Goal: Transaction & Acquisition: Download file/media

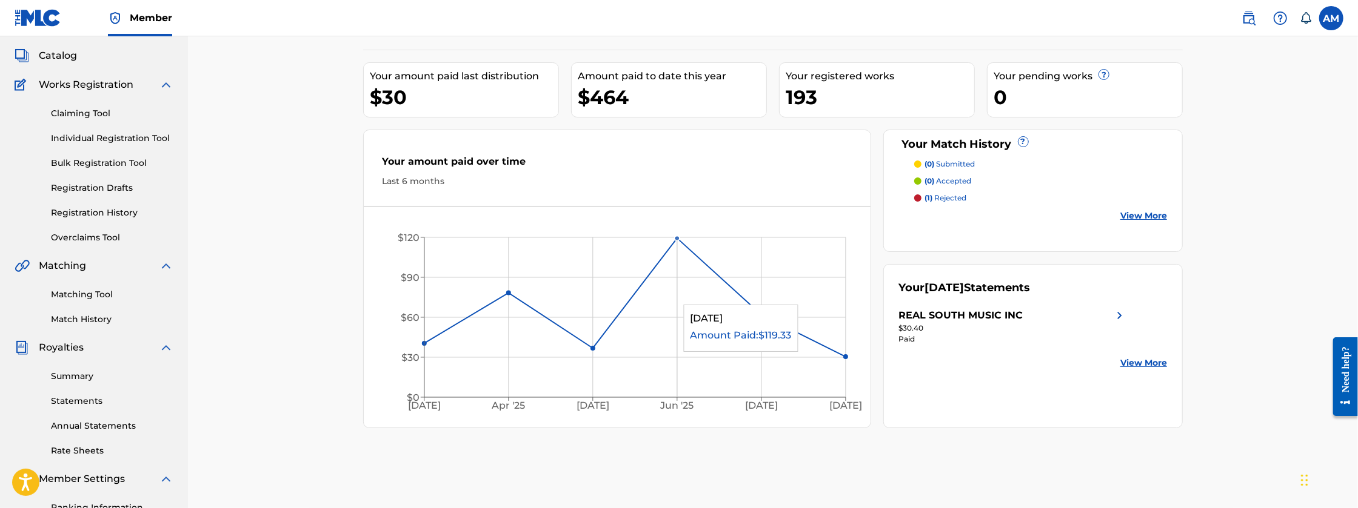
scroll to position [81, 0]
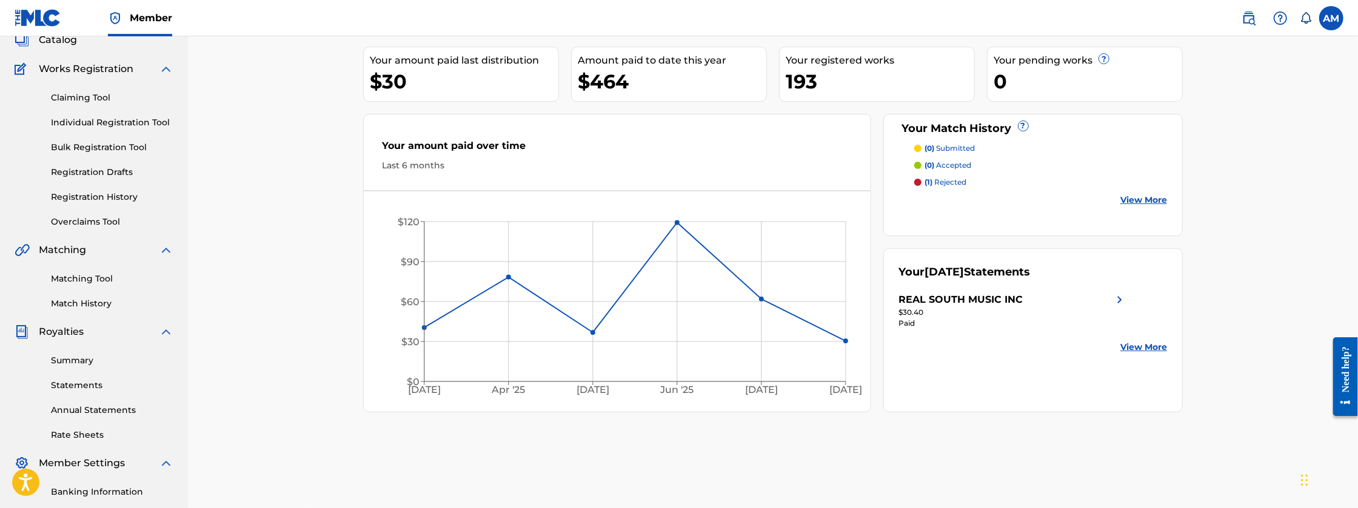
click at [85, 435] on link "Rate Sheets" at bounding box center [112, 435] width 122 height 13
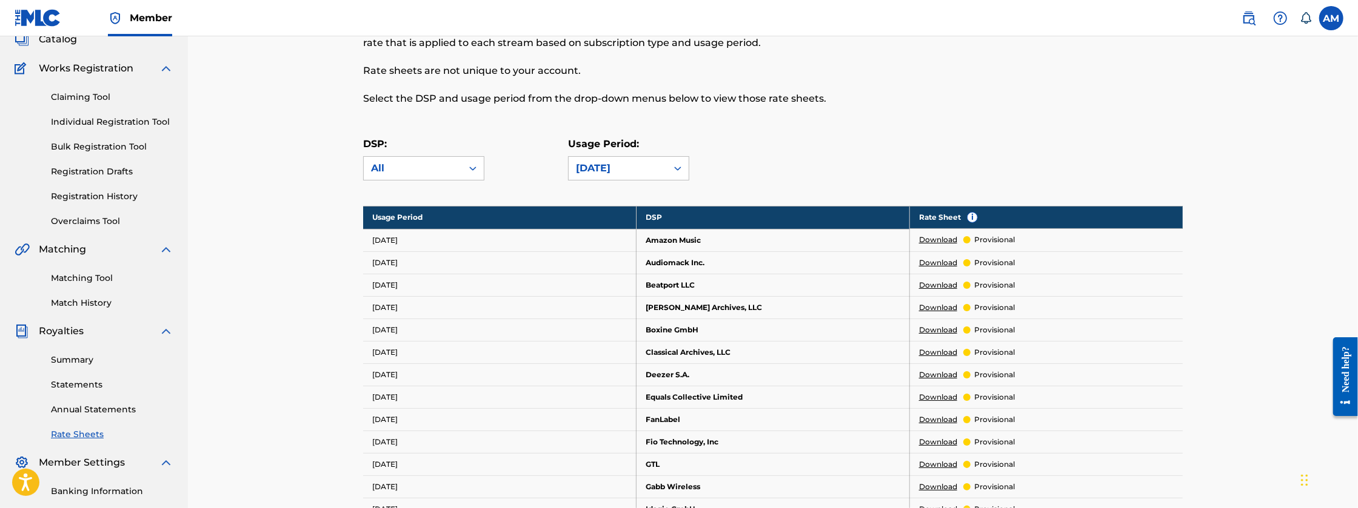
scroll to position [101, 0]
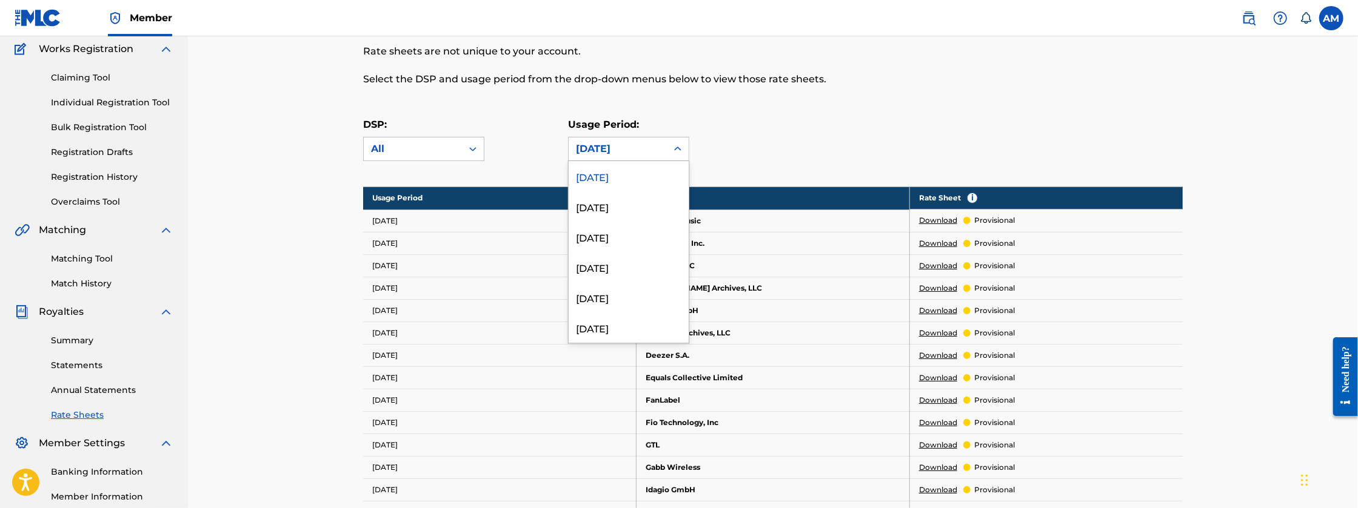
click at [648, 159] on div "[DATE]" at bounding box center [617, 149] width 98 height 23
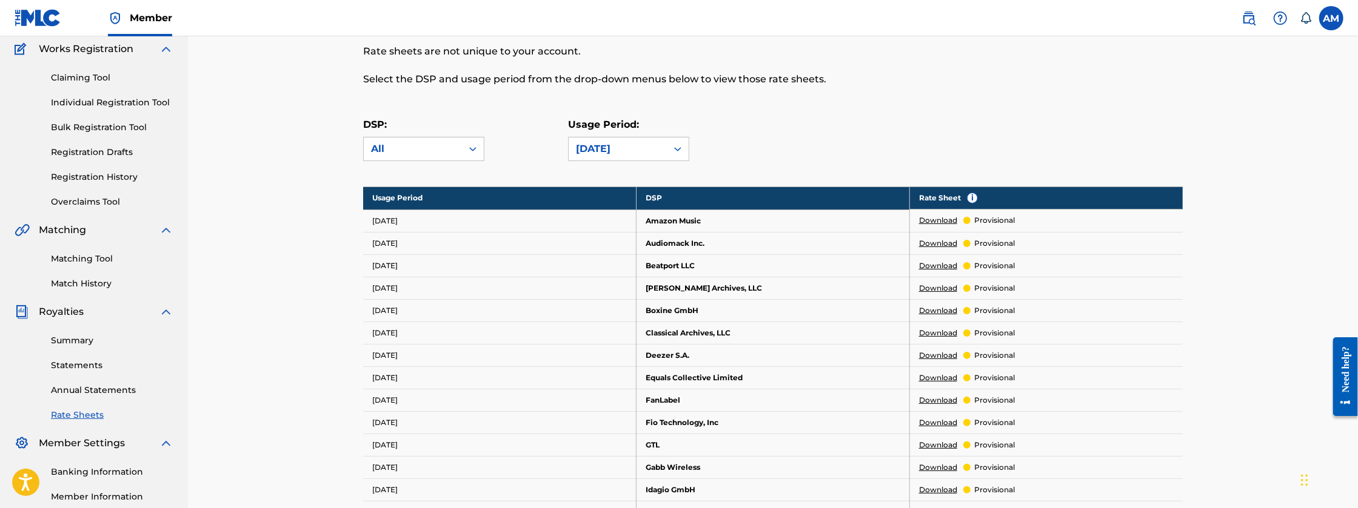
click at [671, 151] on icon at bounding box center [677, 149] width 12 height 12
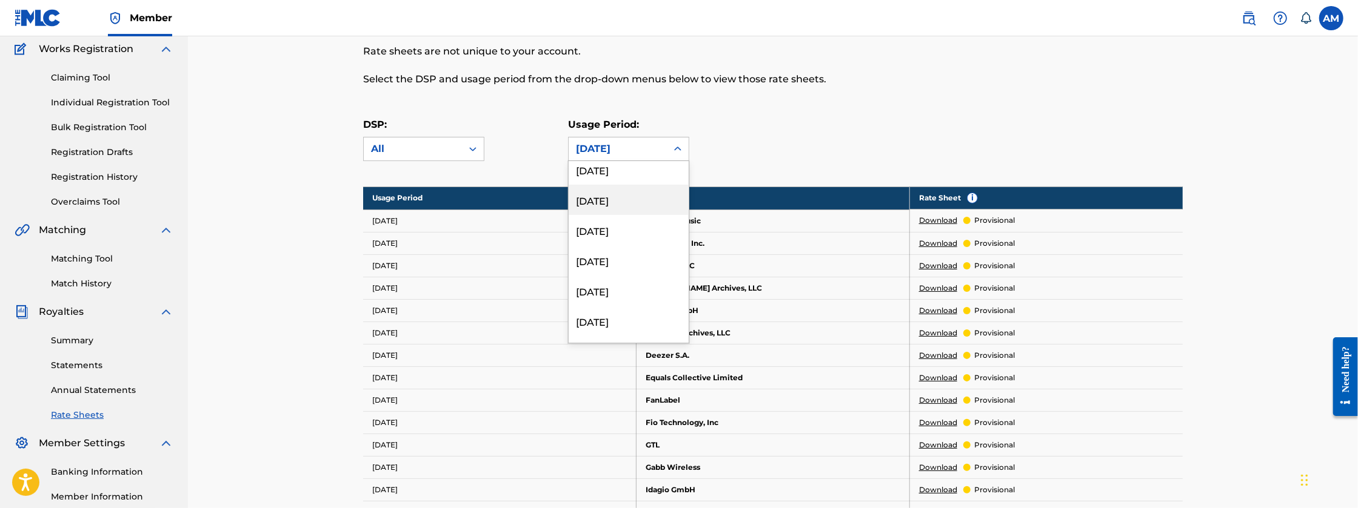
scroll to position [4027, 0]
click at [613, 216] on div "[DATE]" at bounding box center [628, 210] width 120 height 30
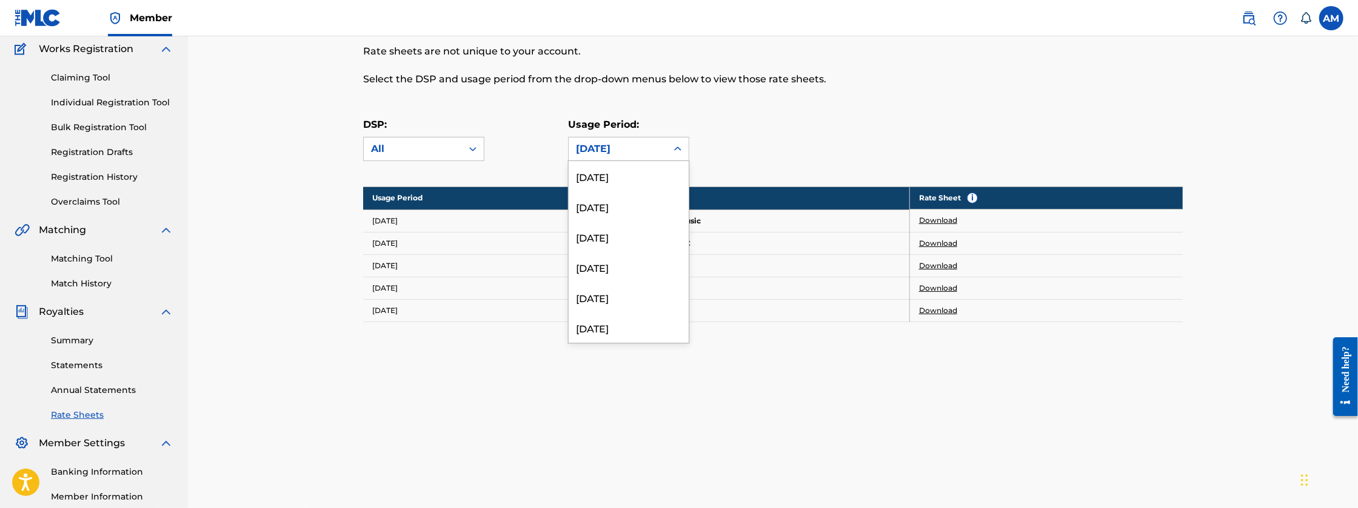
click at [661, 150] on div "[DATE]" at bounding box center [617, 149] width 98 height 23
click at [644, 195] on div "[DATE]" at bounding box center [628, 196] width 120 height 30
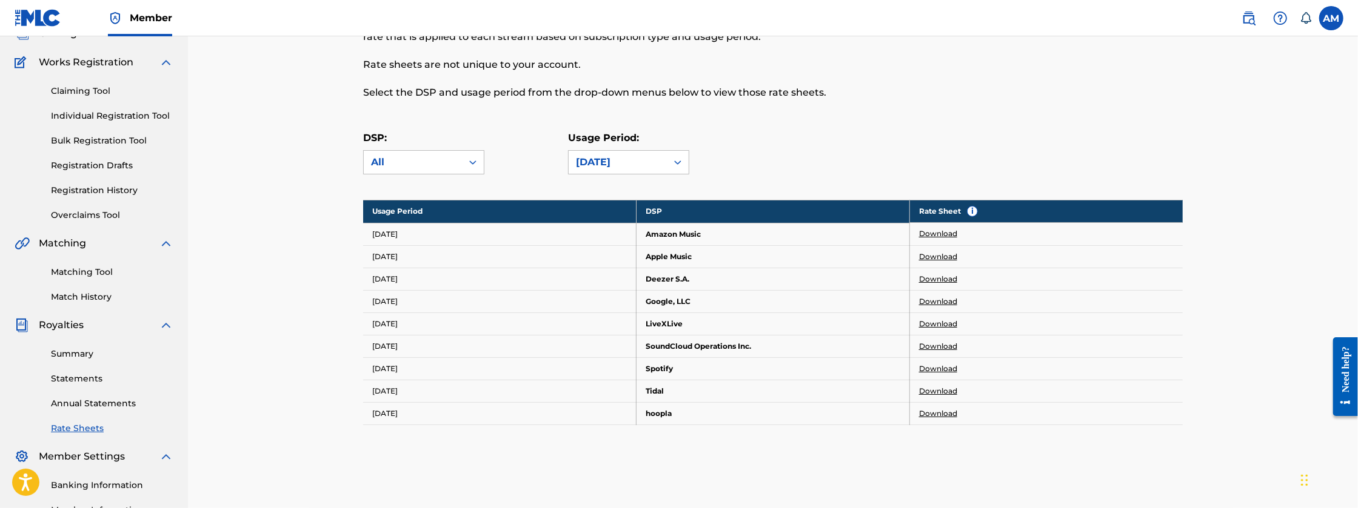
scroll to position [81, 0]
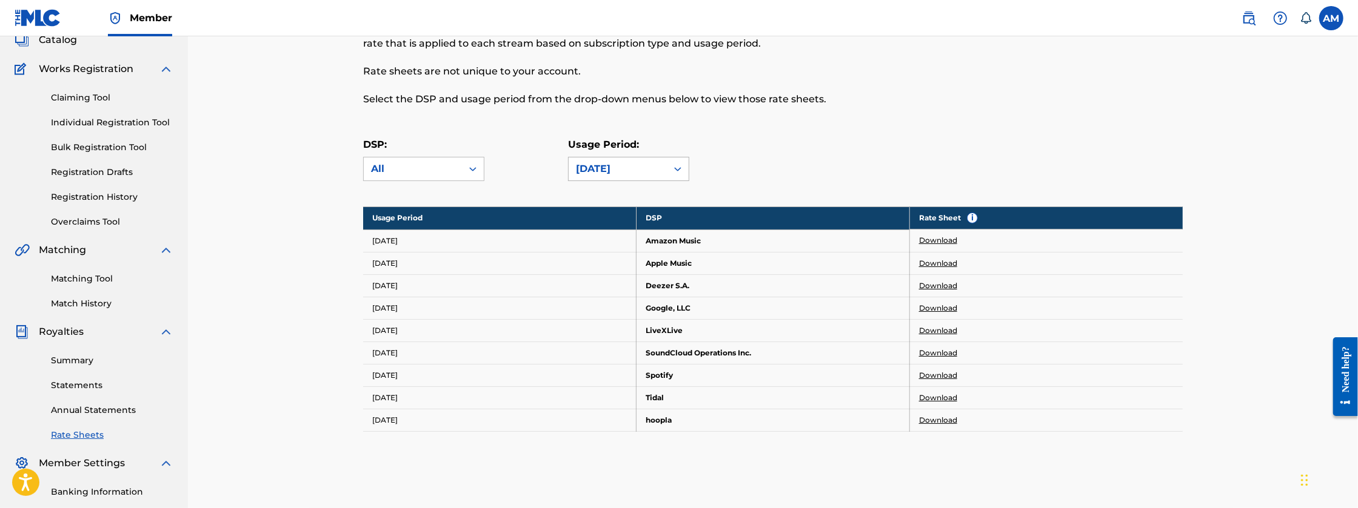
click at [678, 175] on icon at bounding box center [677, 169] width 12 height 12
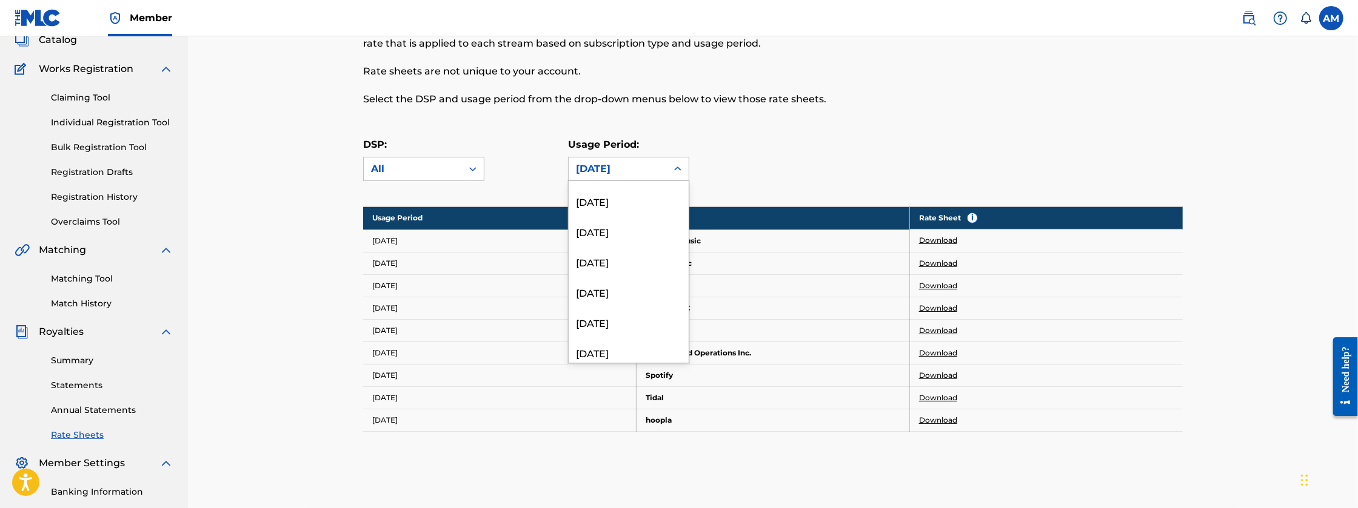
scroll to position [3004, 0]
click at [644, 259] on div "[DATE]" at bounding box center [628, 253] width 120 height 30
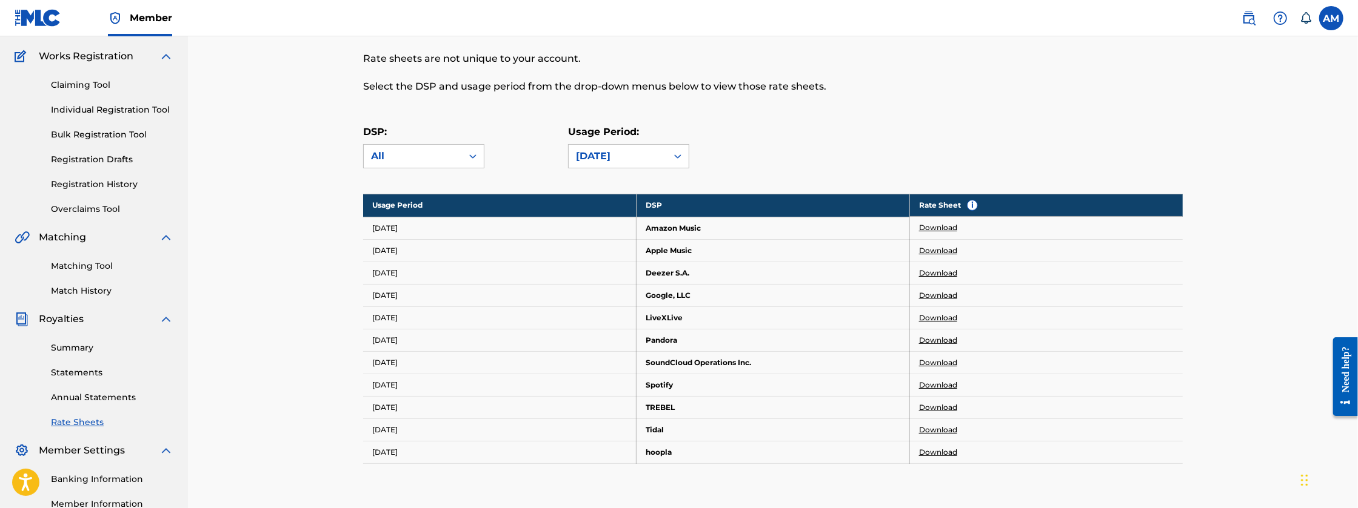
scroll to position [101, 0]
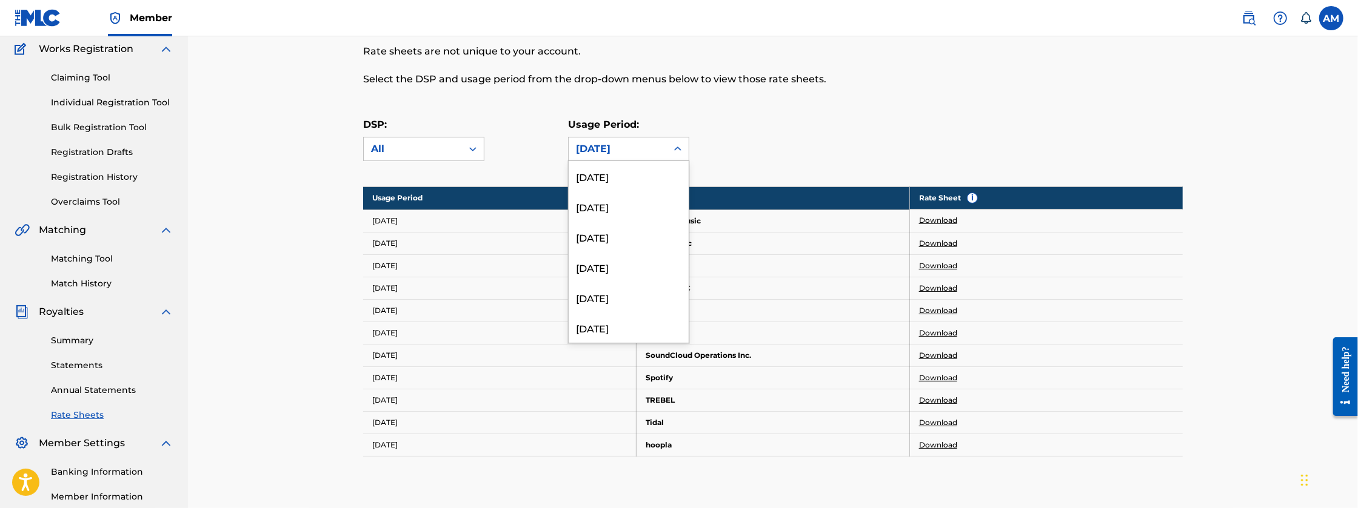
click at [671, 147] on icon at bounding box center [677, 149] width 12 height 12
click at [647, 192] on div "[DATE]" at bounding box center [628, 189] width 120 height 30
click at [676, 153] on icon at bounding box center [677, 149] width 12 height 12
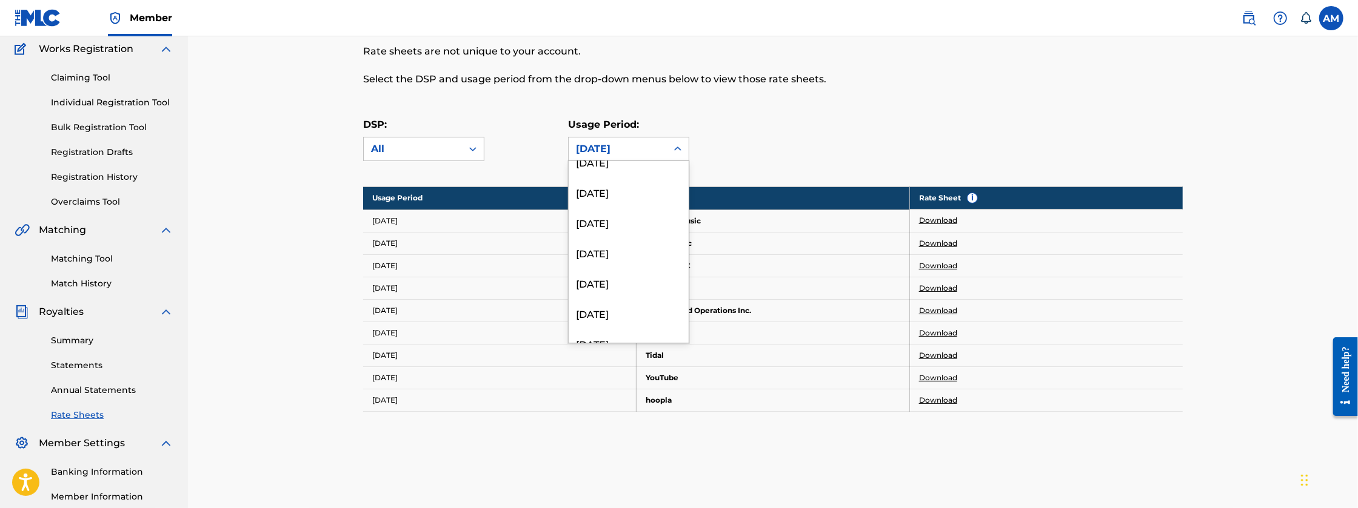
scroll to position [2030, 0]
click at [654, 238] on div "[DATE]" at bounding box center [628, 237] width 120 height 30
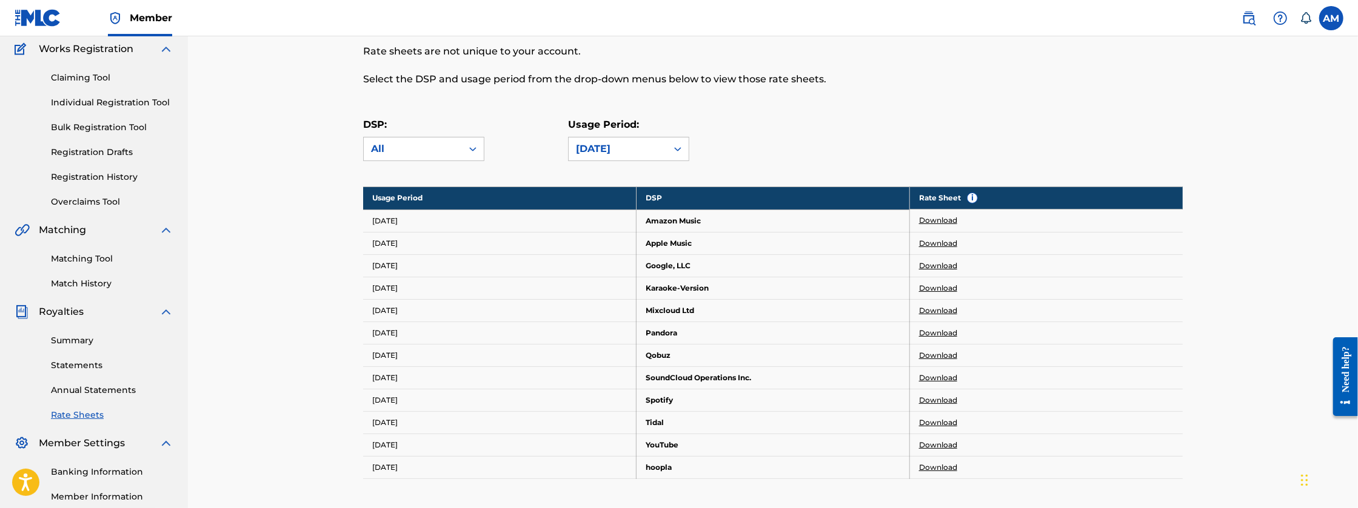
click at [930, 444] on link "Download" at bounding box center [938, 445] width 38 height 11
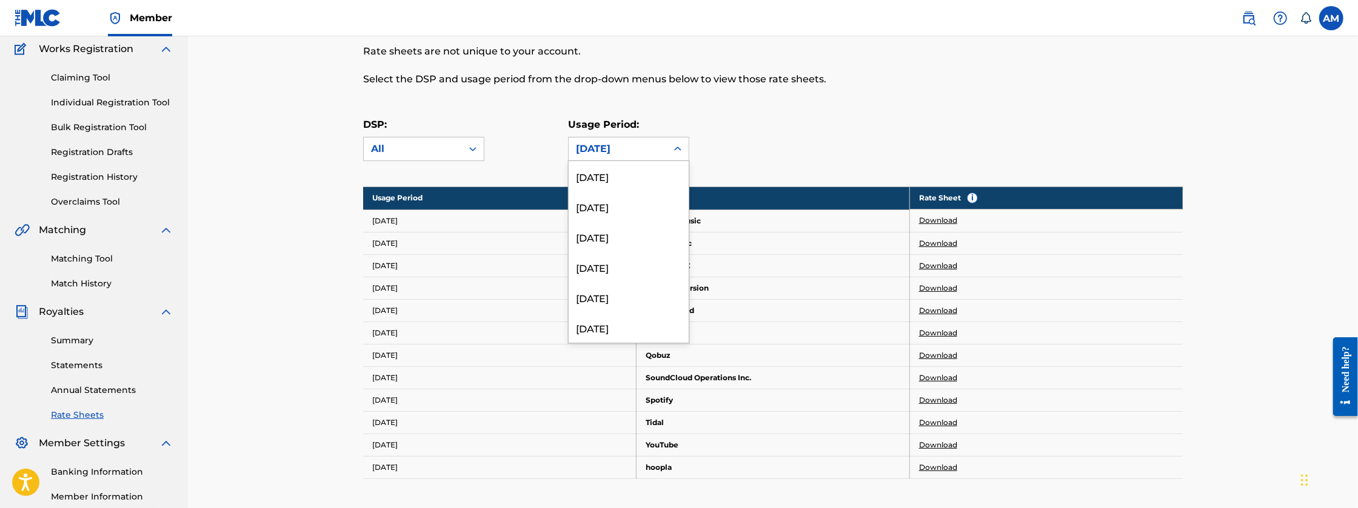
click at [670, 145] on div at bounding box center [678, 149] width 22 height 22
click at [645, 280] on div "[DATE]" at bounding box center [628, 279] width 120 height 30
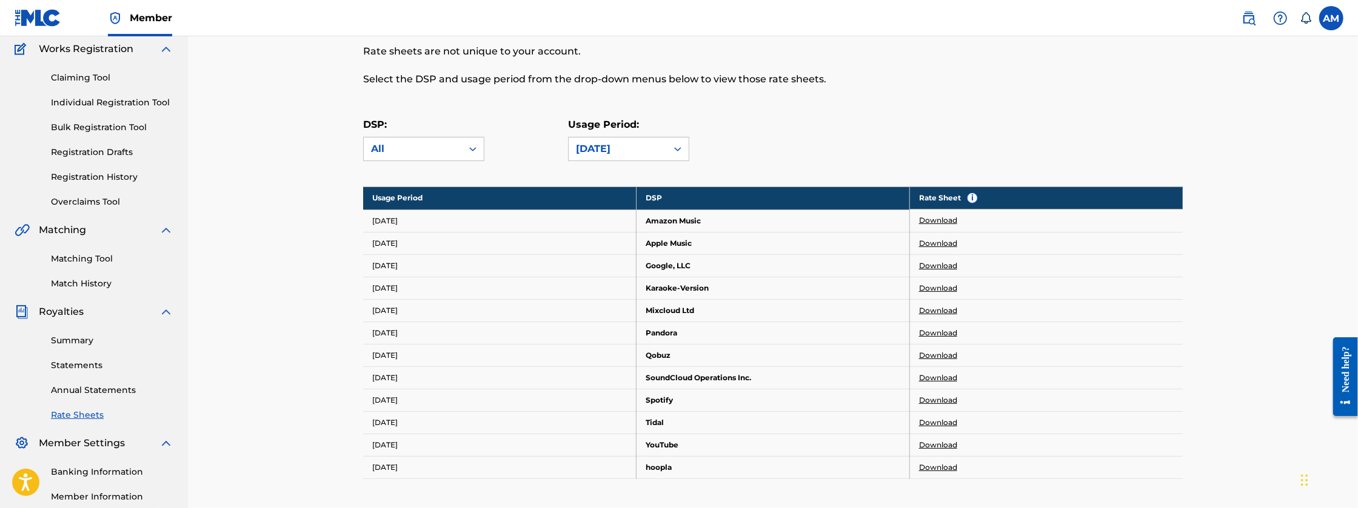
click at [931, 442] on link "Download" at bounding box center [938, 445] width 38 height 11
click at [616, 149] on div "[DATE]" at bounding box center [618, 149] width 84 height 15
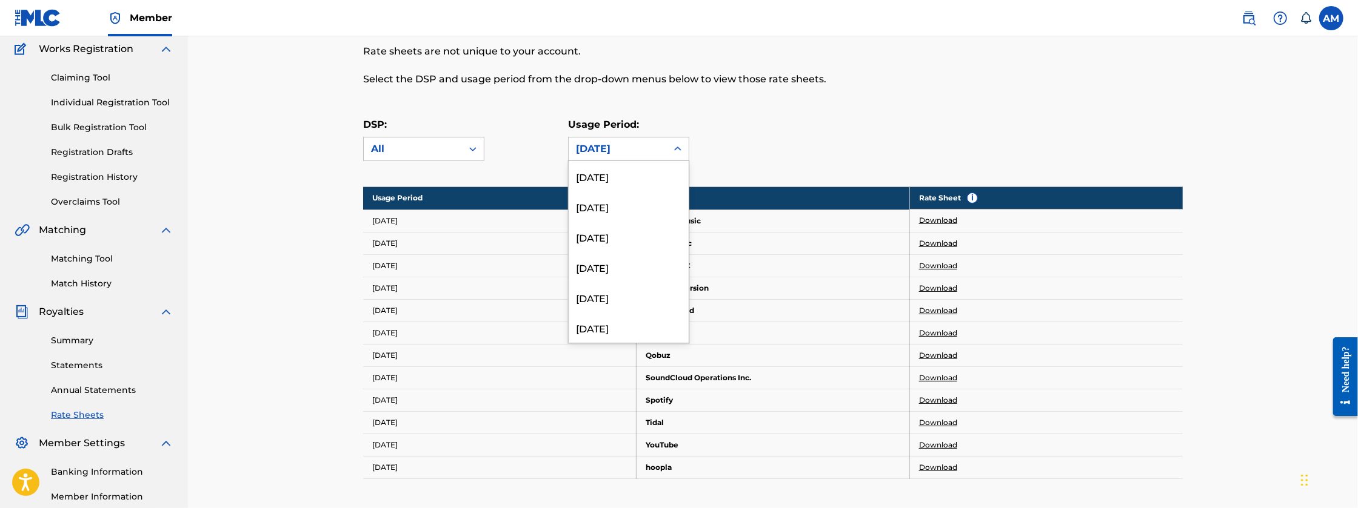
scroll to position [1827, 0]
click at [661, 287] on div "[DATE]" at bounding box center [628, 289] width 120 height 30
click at [651, 153] on div "[DATE]" at bounding box center [618, 149] width 84 height 15
click at [627, 224] on div "[DATE]" at bounding box center [628, 218] width 120 height 30
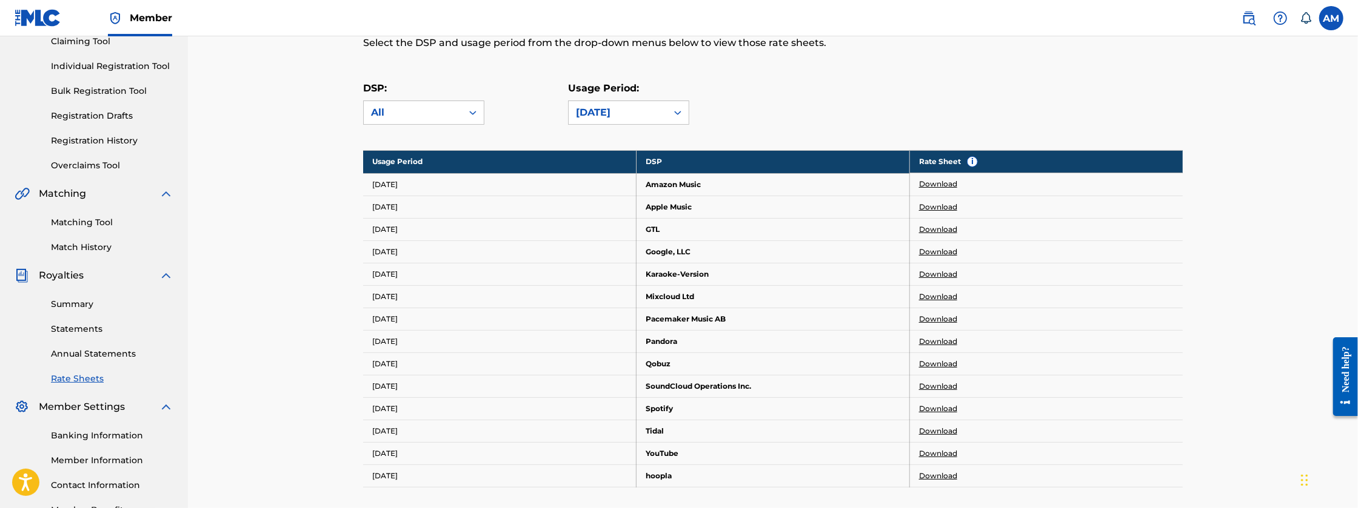
scroll to position [121, 0]
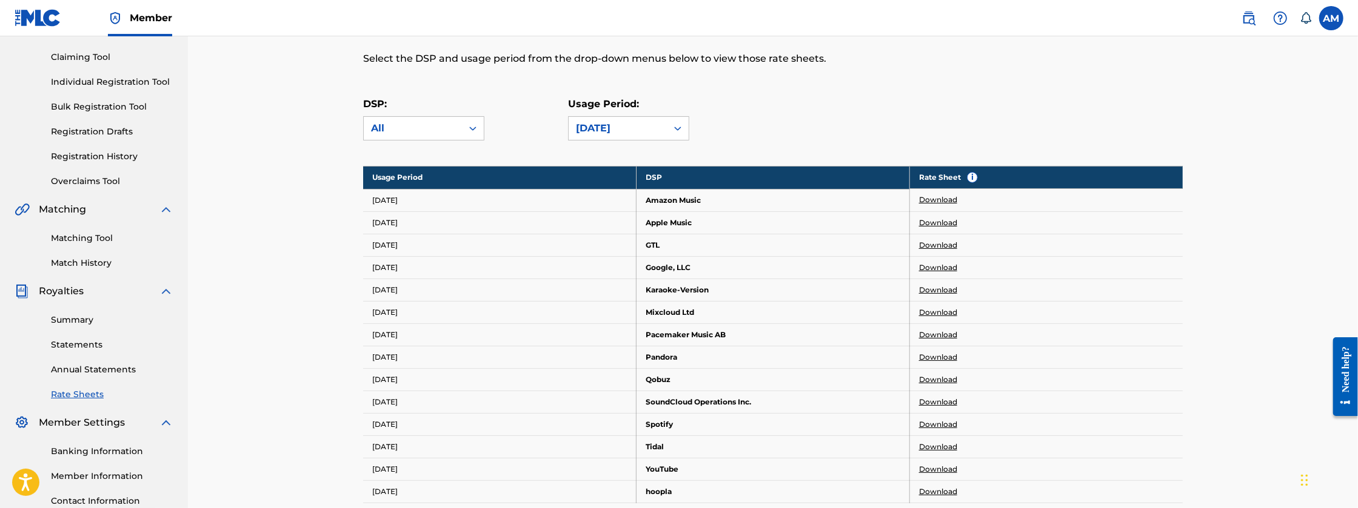
click at [935, 425] on link "Download" at bounding box center [938, 424] width 38 height 11
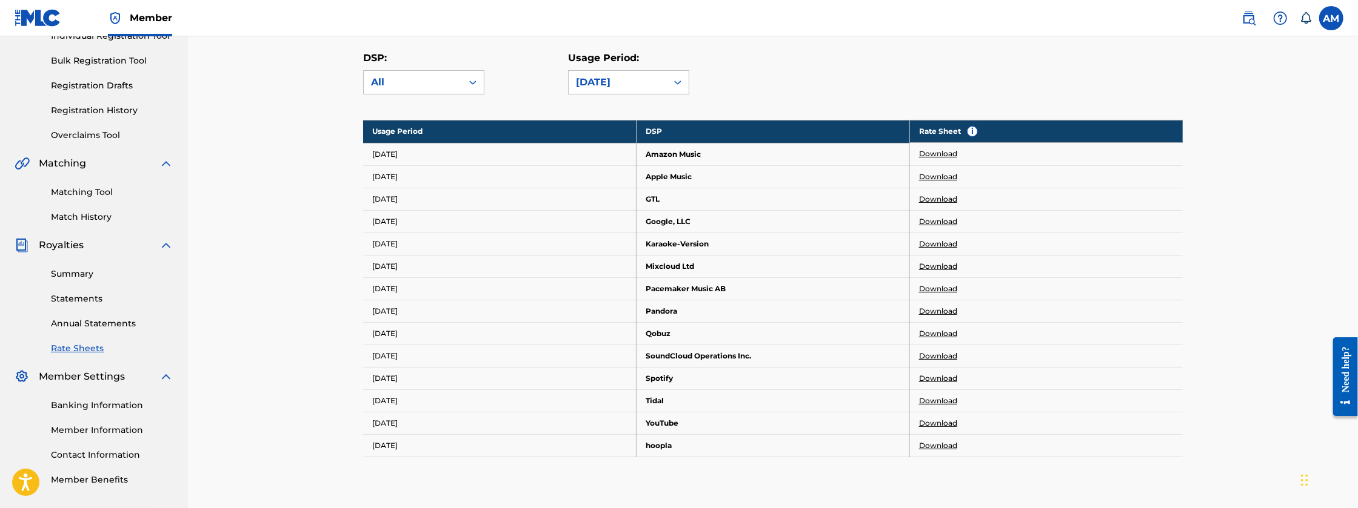
scroll to position [161, 0]
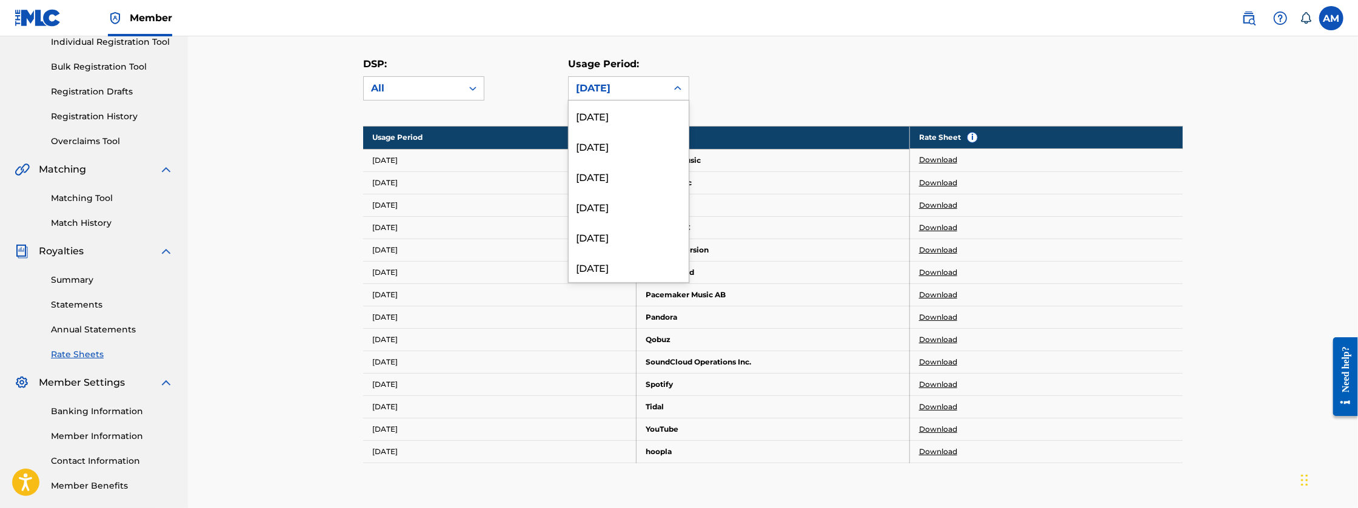
click at [629, 92] on div "[DATE]" at bounding box center [618, 88] width 84 height 15
click at [607, 196] on div "[DATE]" at bounding box center [628, 187] width 120 height 30
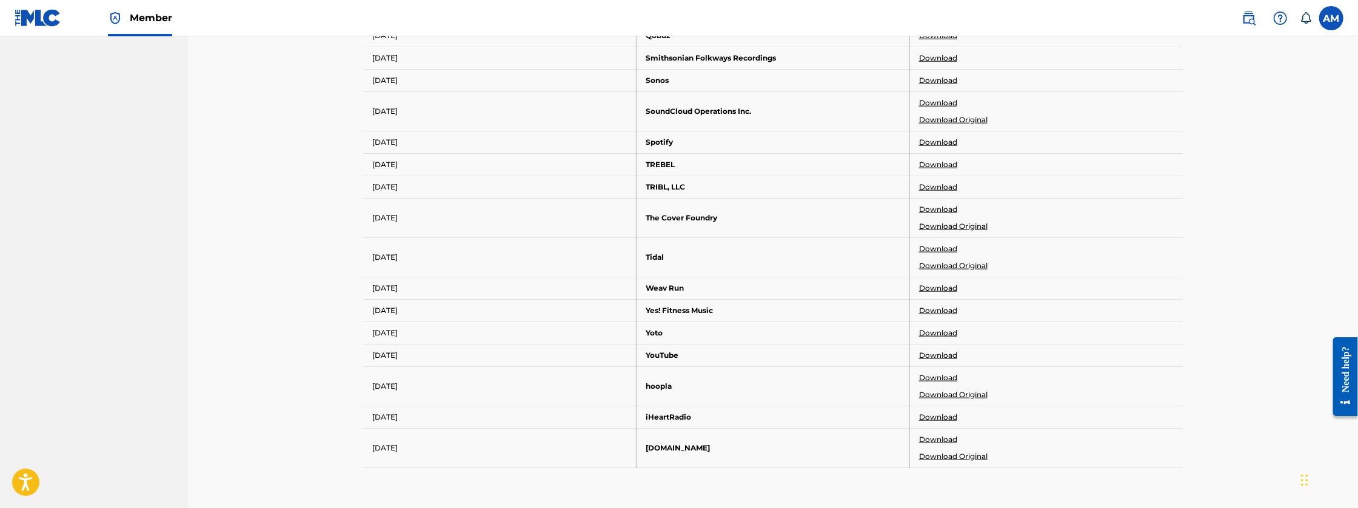
scroll to position [1171, 0]
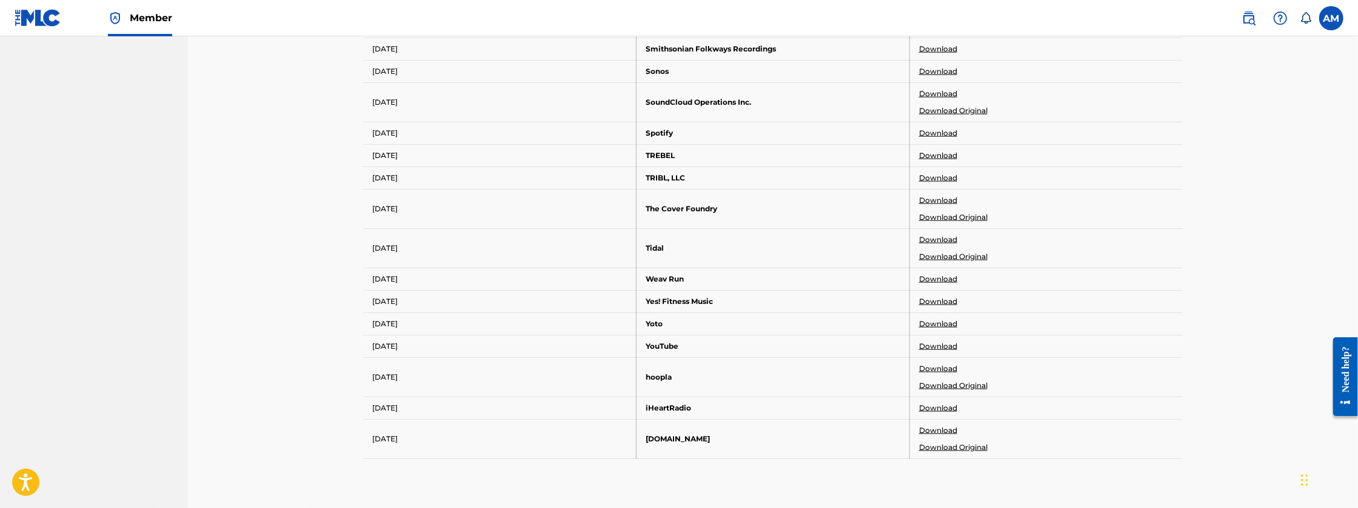
click at [943, 442] on link "Download Original" at bounding box center [953, 447] width 68 height 11
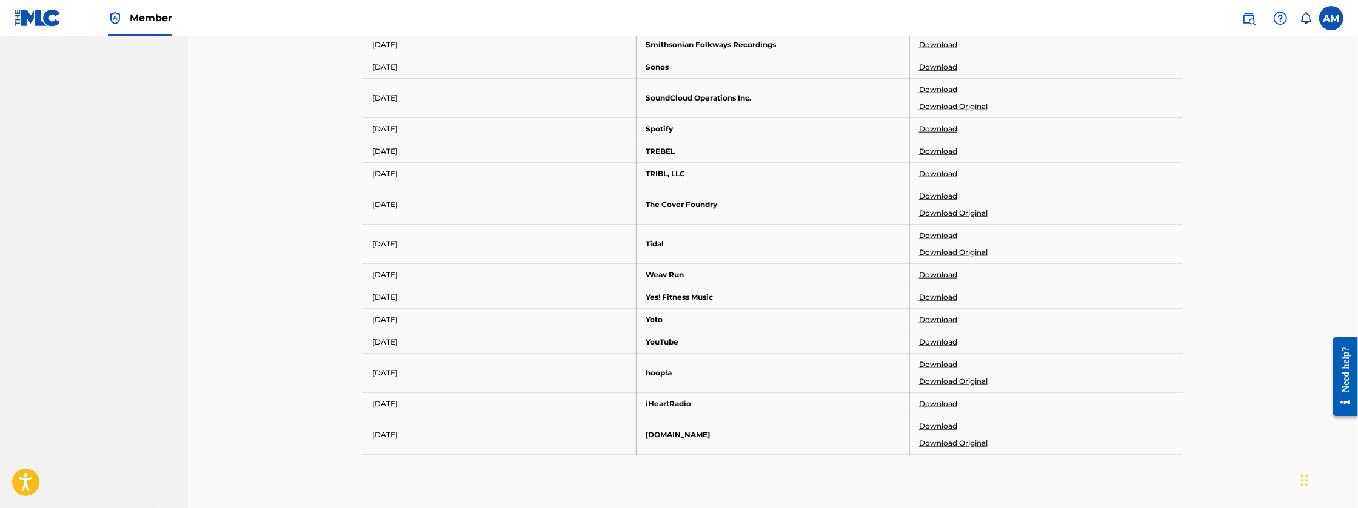
scroll to position [1191, 0]
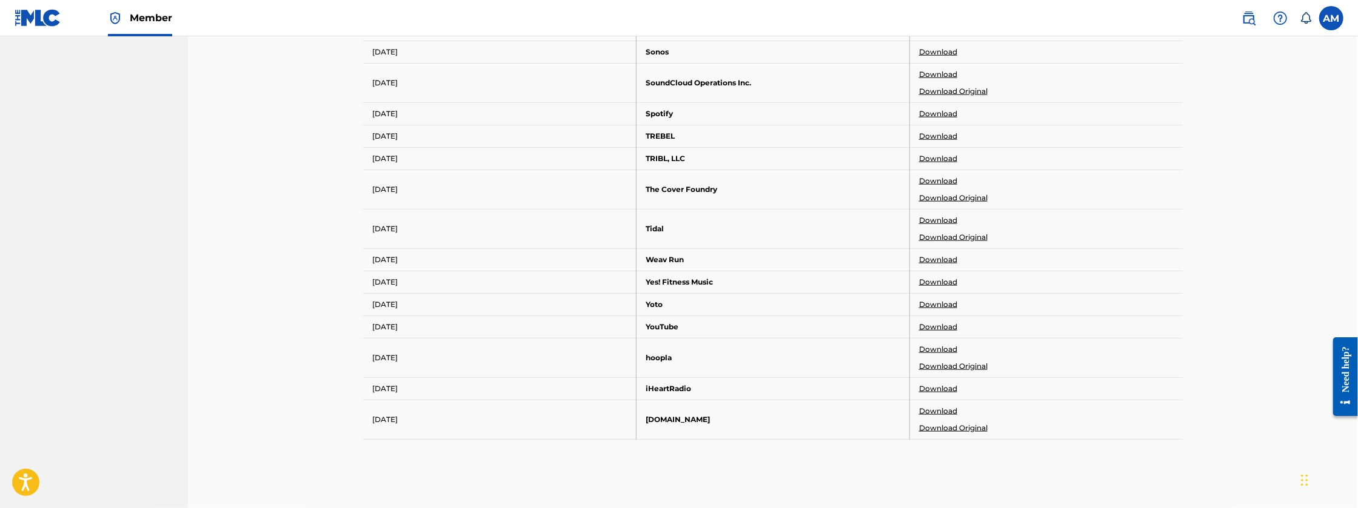
click at [944, 406] on link "Download" at bounding box center [938, 411] width 38 height 11
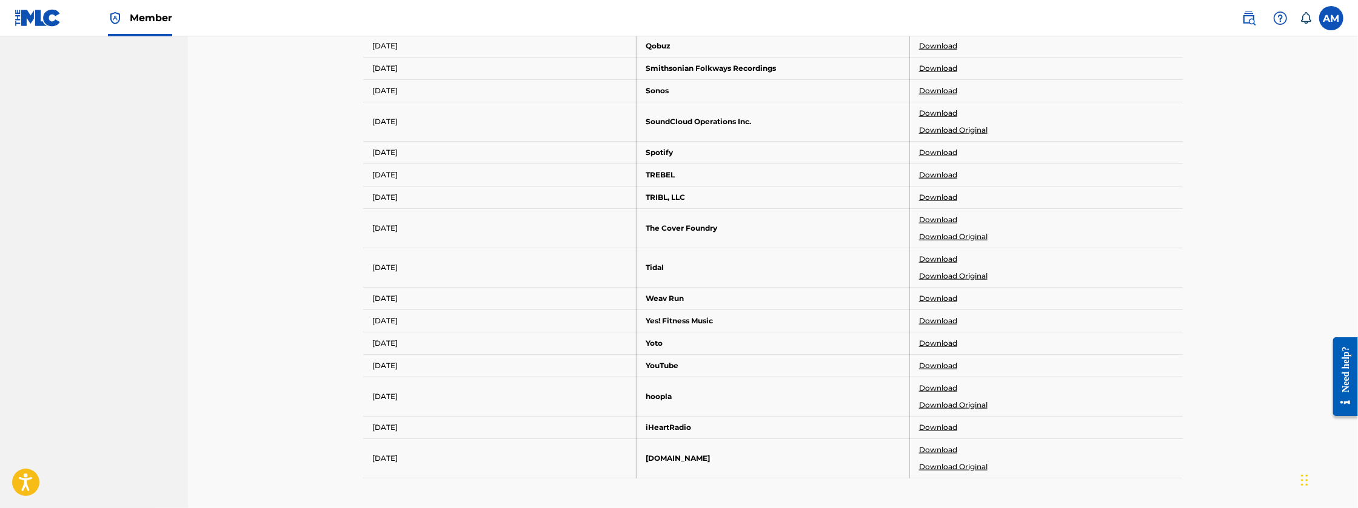
scroll to position [1211, 0]
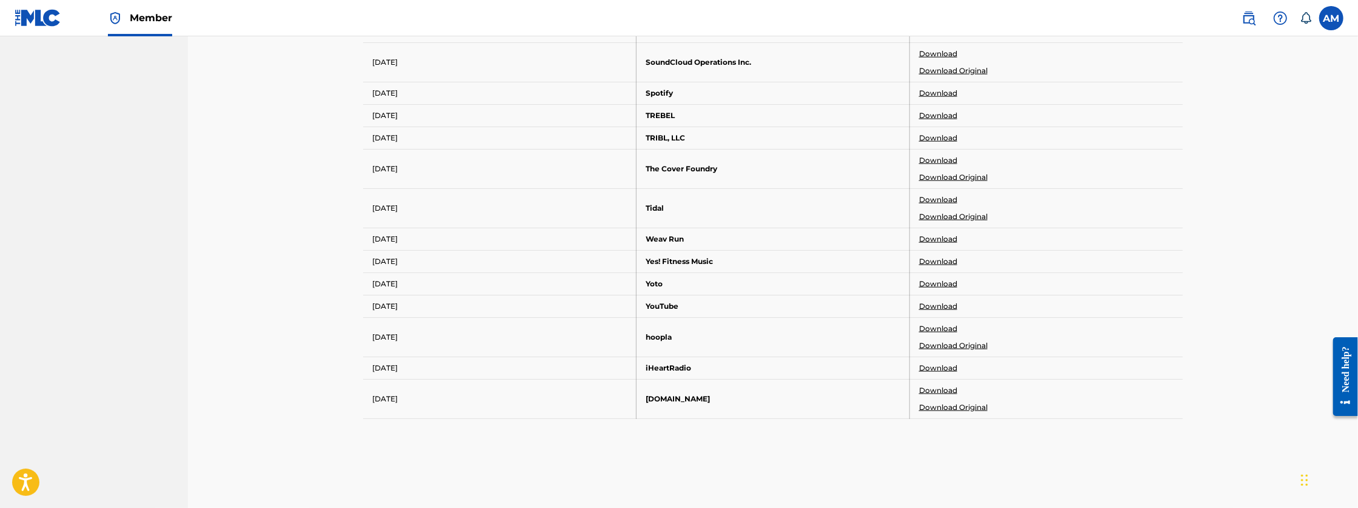
click at [935, 385] on link "Download" at bounding box center [938, 390] width 38 height 11
click at [958, 403] on link "Download Original" at bounding box center [953, 407] width 68 height 11
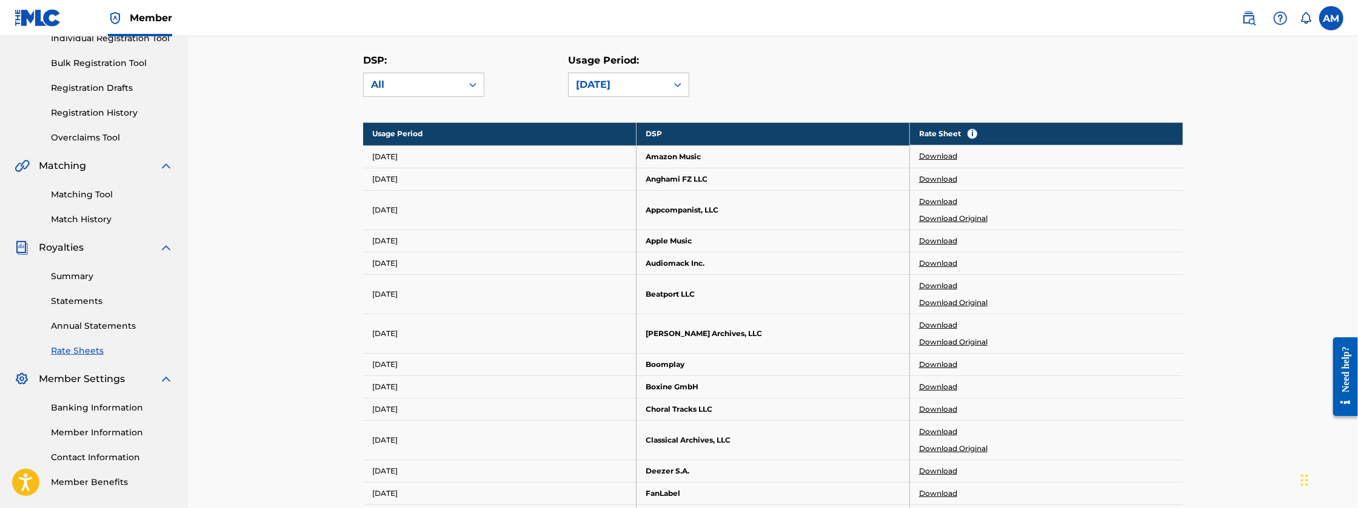
scroll to position [142, 0]
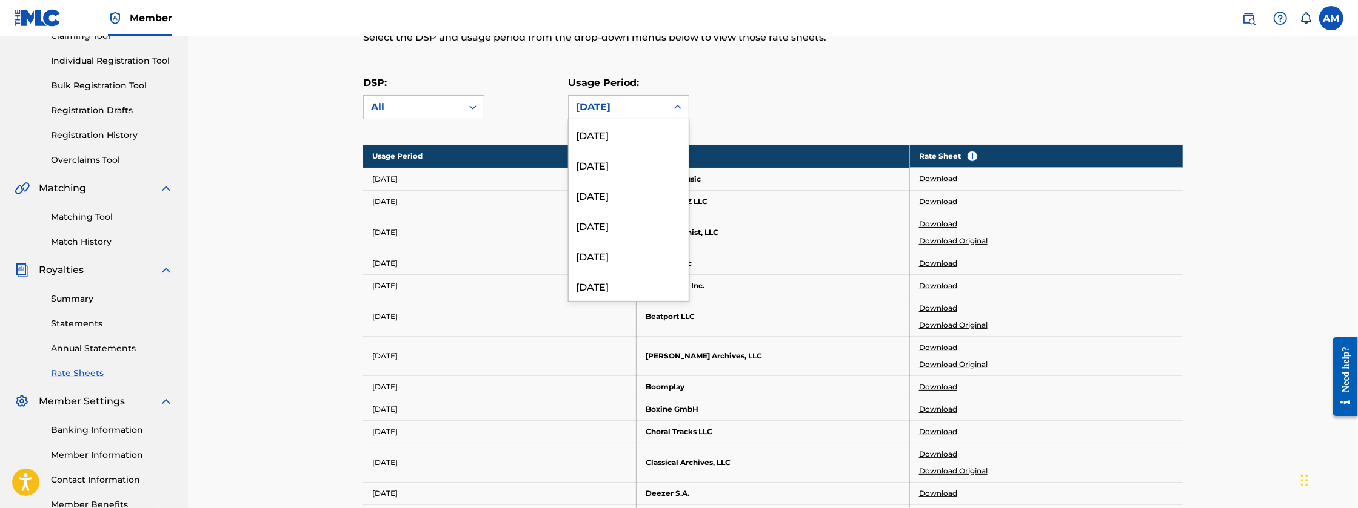
click at [619, 104] on div "[DATE]" at bounding box center [618, 107] width 84 height 15
click at [619, 233] on div "[DATE]" at bounding box center [628, 226] width 120 height 30
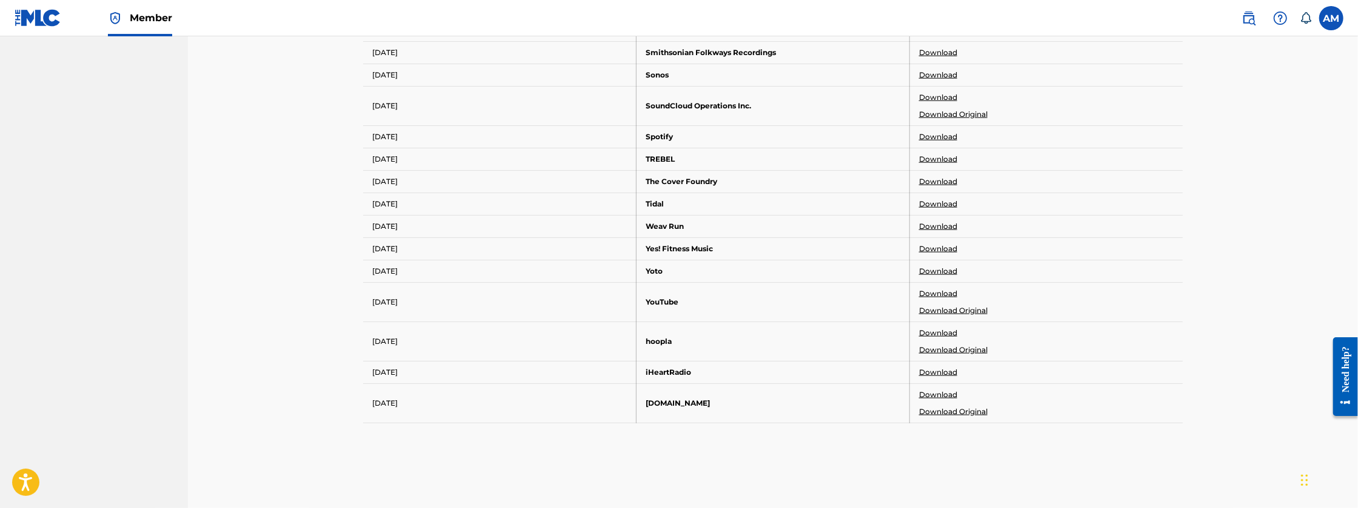
scroll to position [1213, 0]
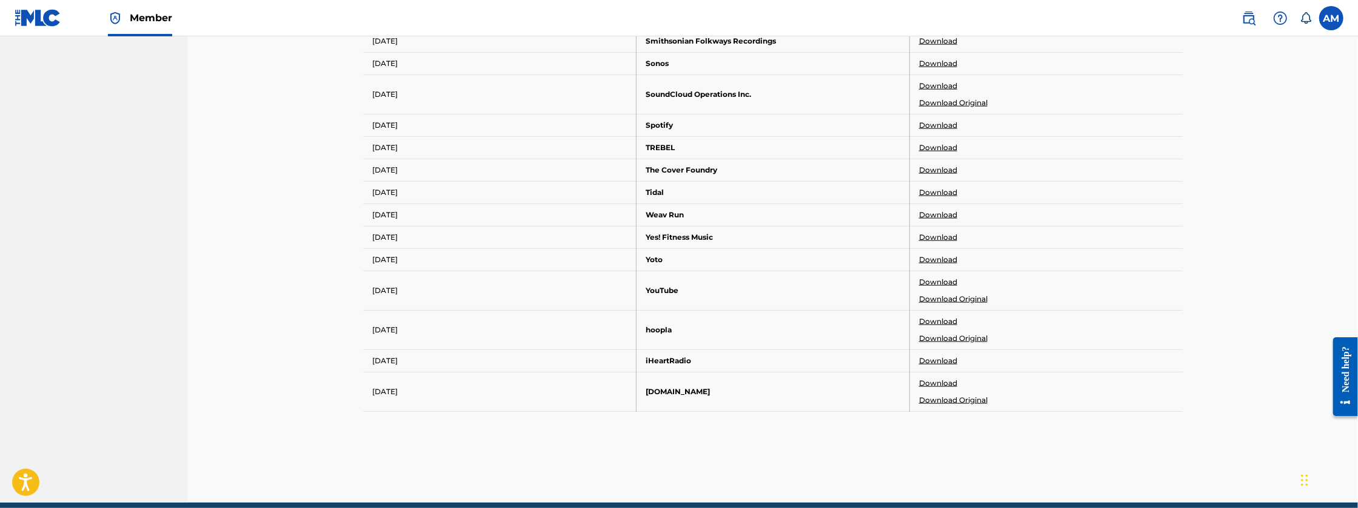
click at [929, 378] on link "Download" at bounding box center [938, 383] width 38 height 11
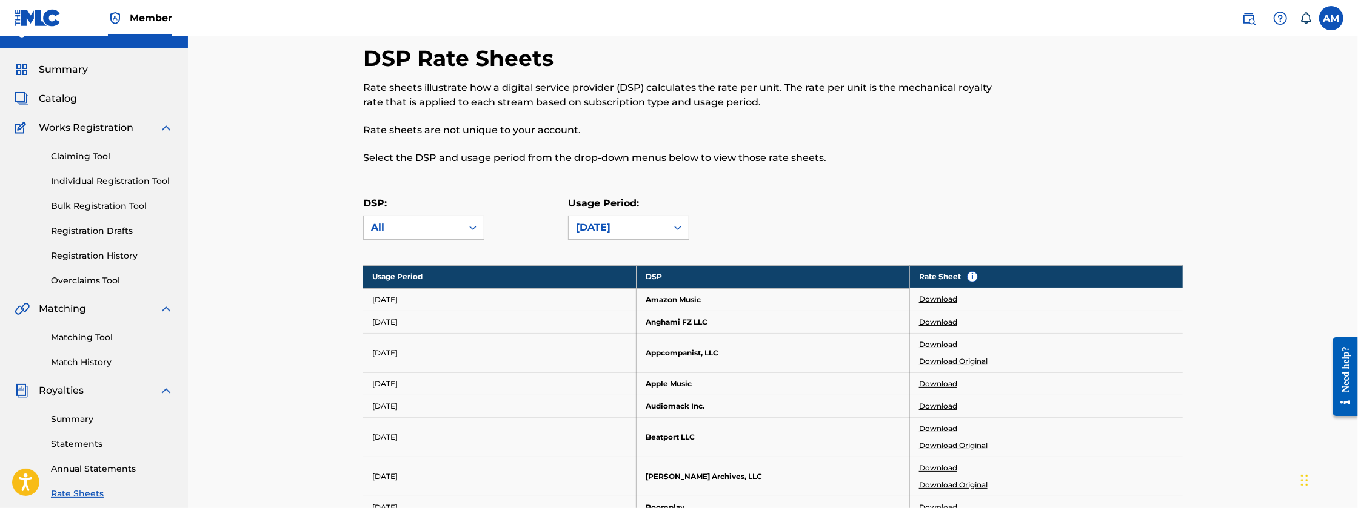
scroll to position [0, 0]
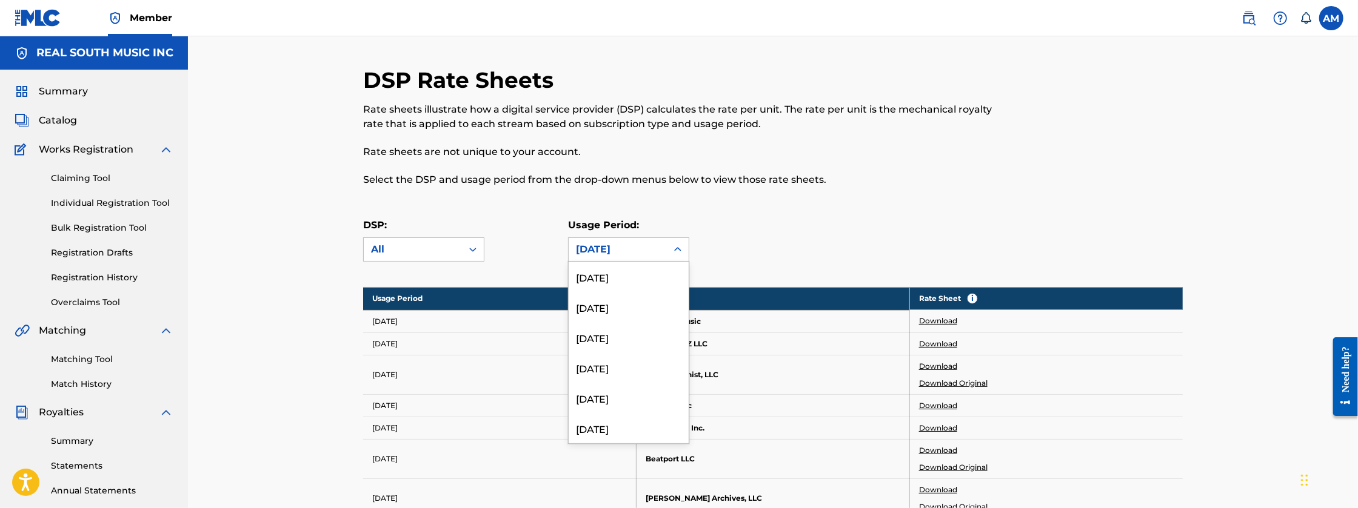
click at [659, 254] on div "[DATE]" at bounding box center [618, 249] width 84 height 15
click at [624, 387] on div "[DATE]" at bounding box center [628, 389] width 120 height 30
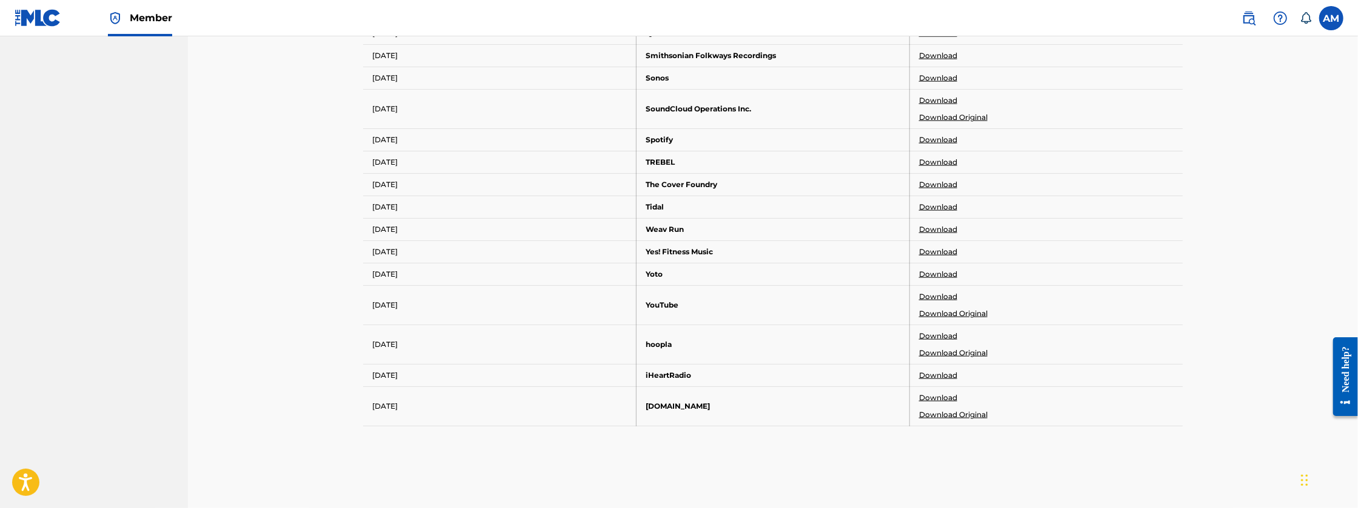
scroll to position [1301, 0]
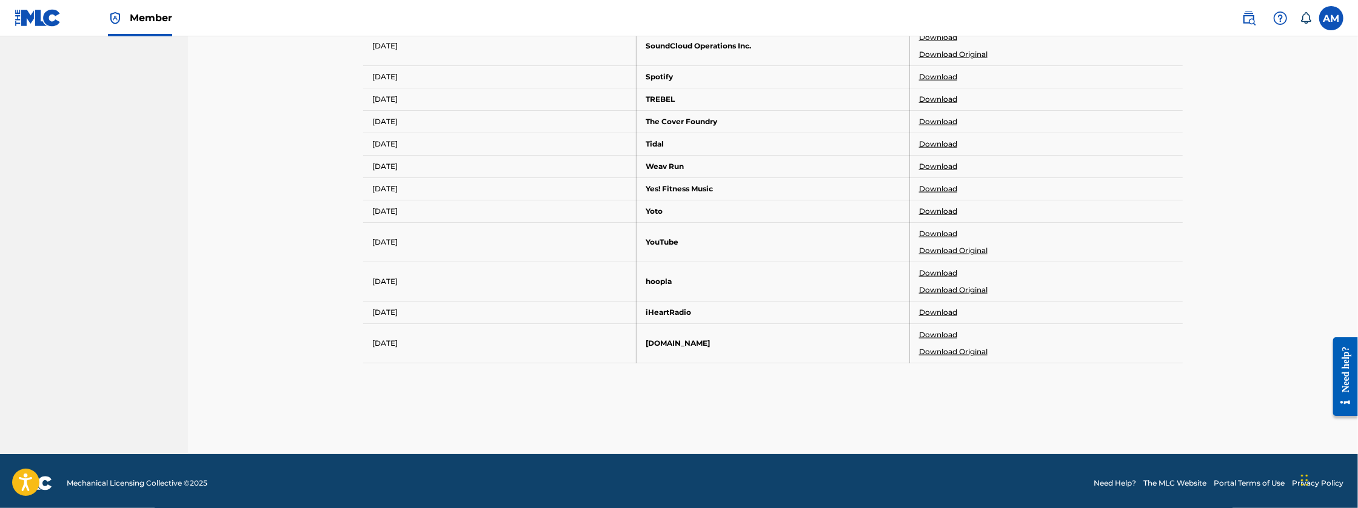
click at [936, 330] on link "Download" at bounding box center [938, 335] width 38 height 11
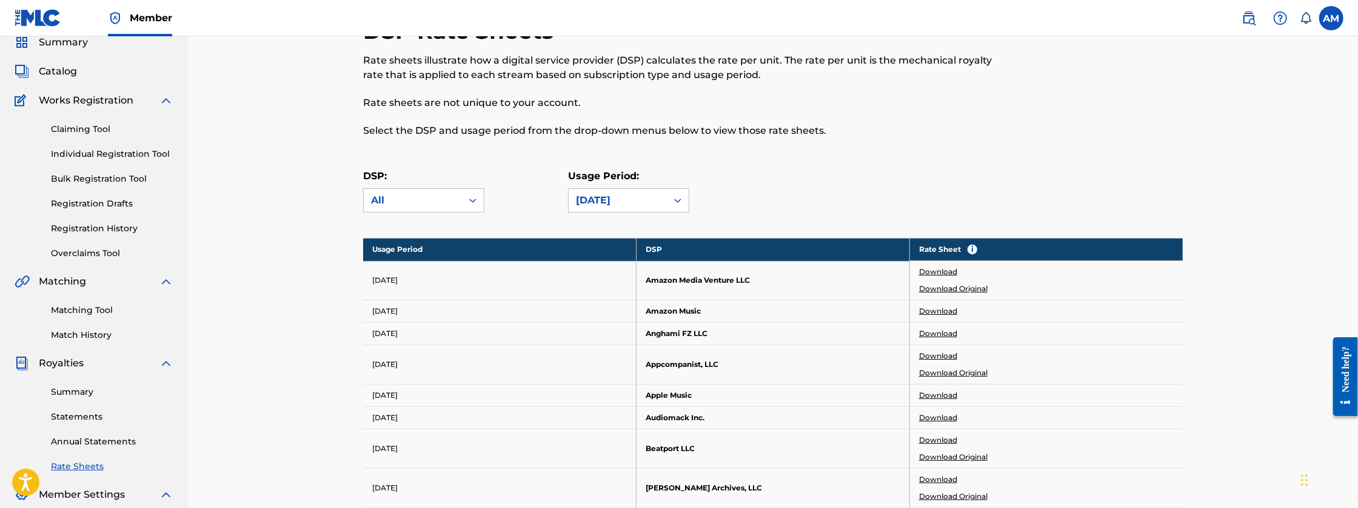
scroll to position [0, 0]
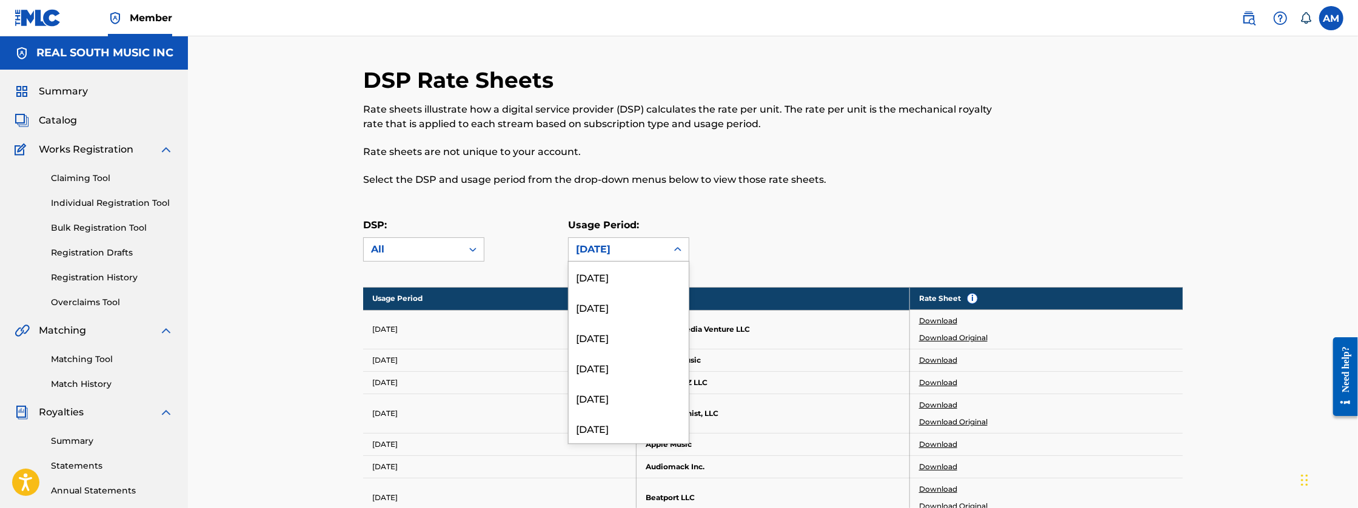
click at [621, 256] on div "[DATE]" at bounding box center [618, 249] width 84 height 15
click at [619, 333] on div "[DATE]" at bounding box center [628, 328] width 120 height 30
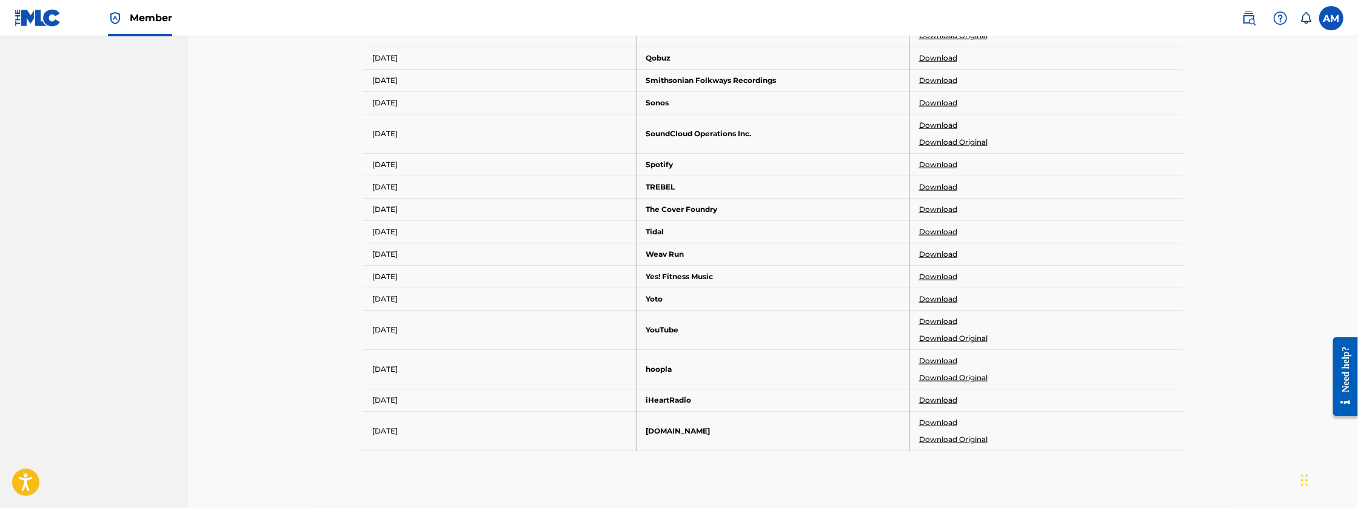
scroll to position [1278, 0]
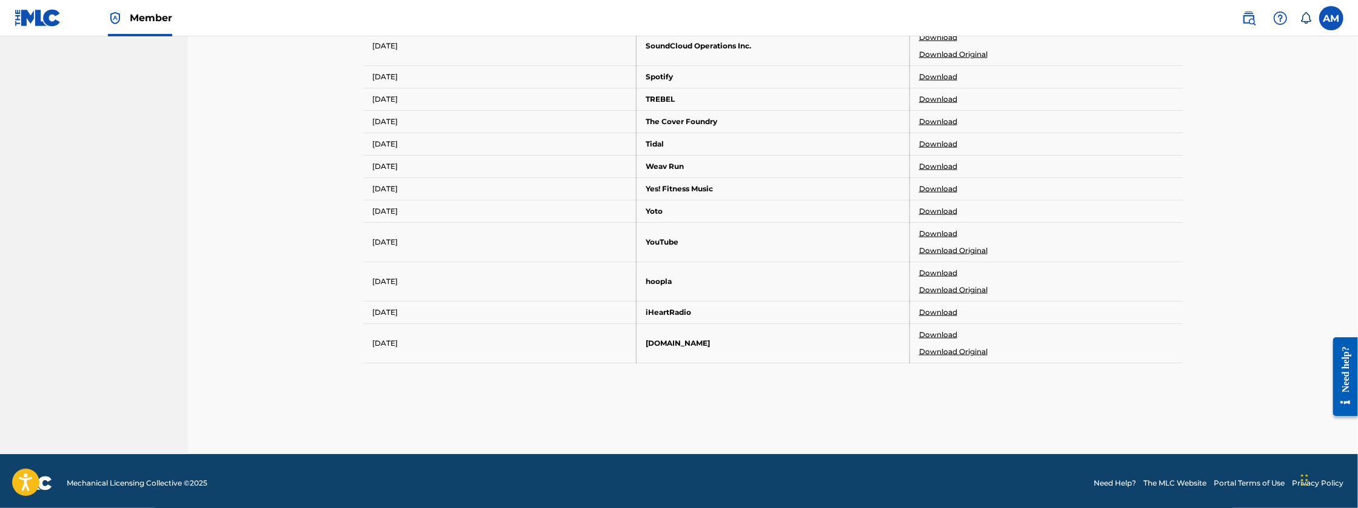
click at [940, 330] on link "Download" at bounding box center [938, 335] width 38 height 11
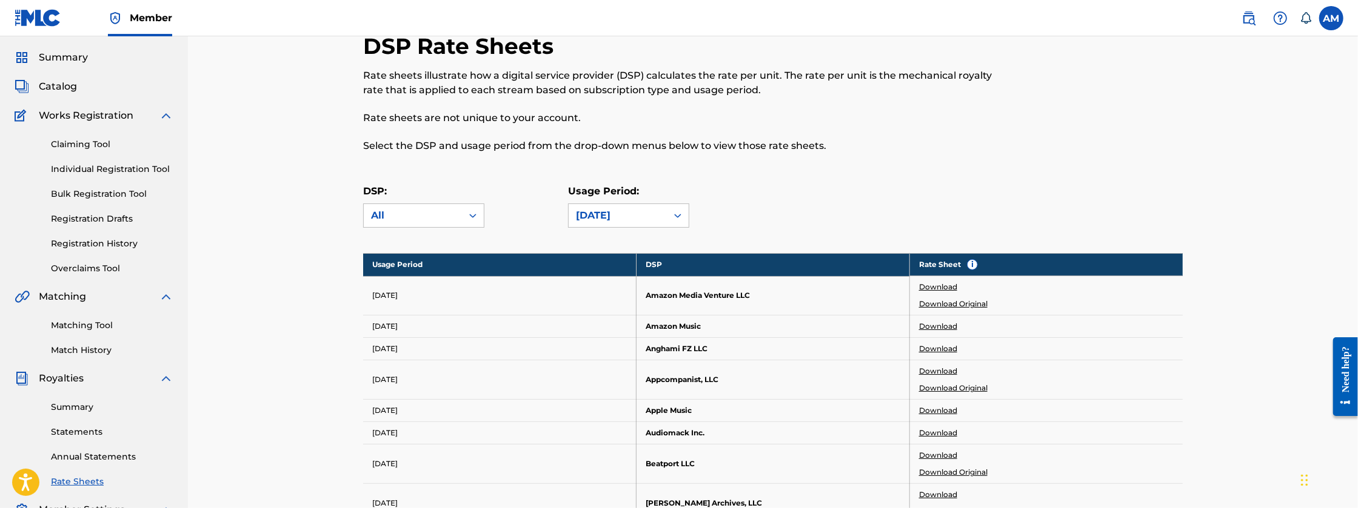
scroll to position [0, 0]
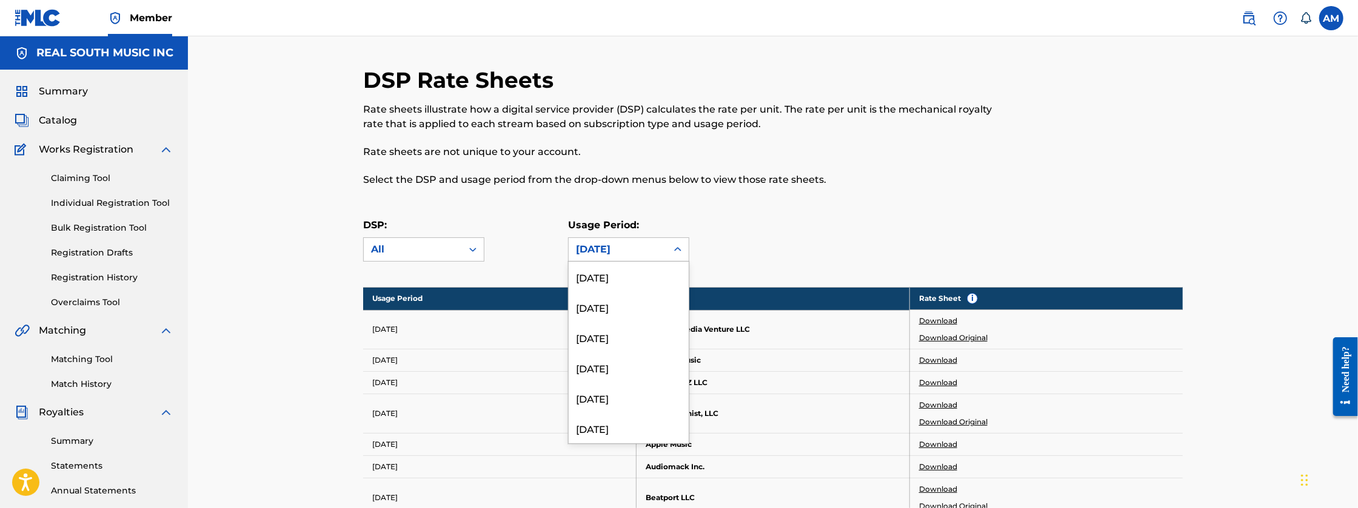
click at [643, 247] on div "[DATE]" at bounding box center [618, 249] width 84 height 15
click at [639, 333] on div "[DATE]" at bounding box center [628, 328] width 120 height 30
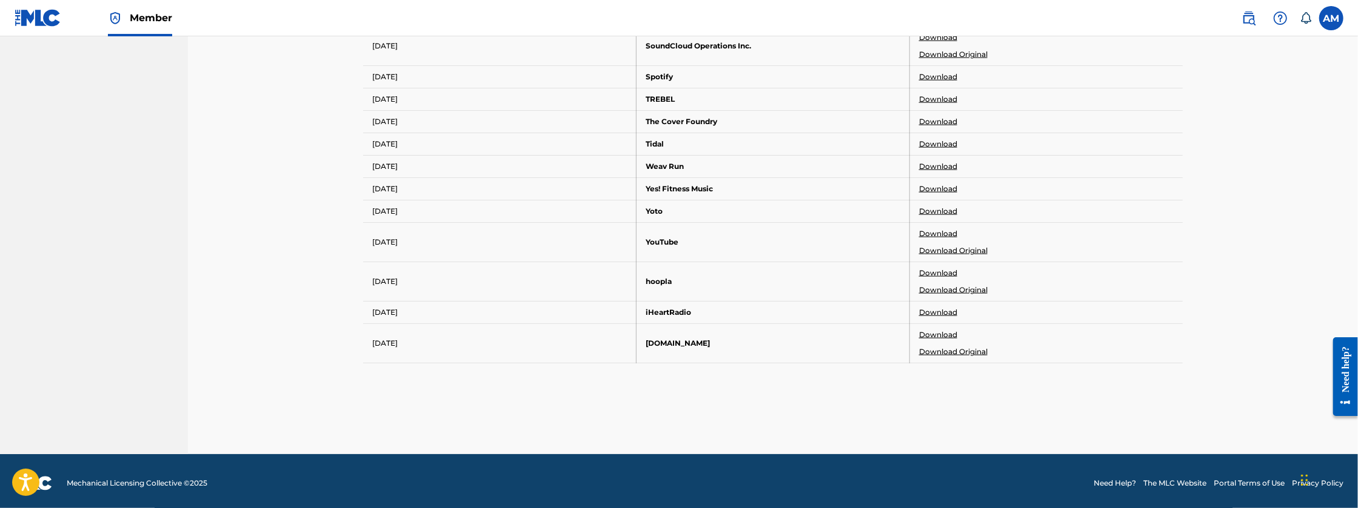
scroll to position [1334, 0]
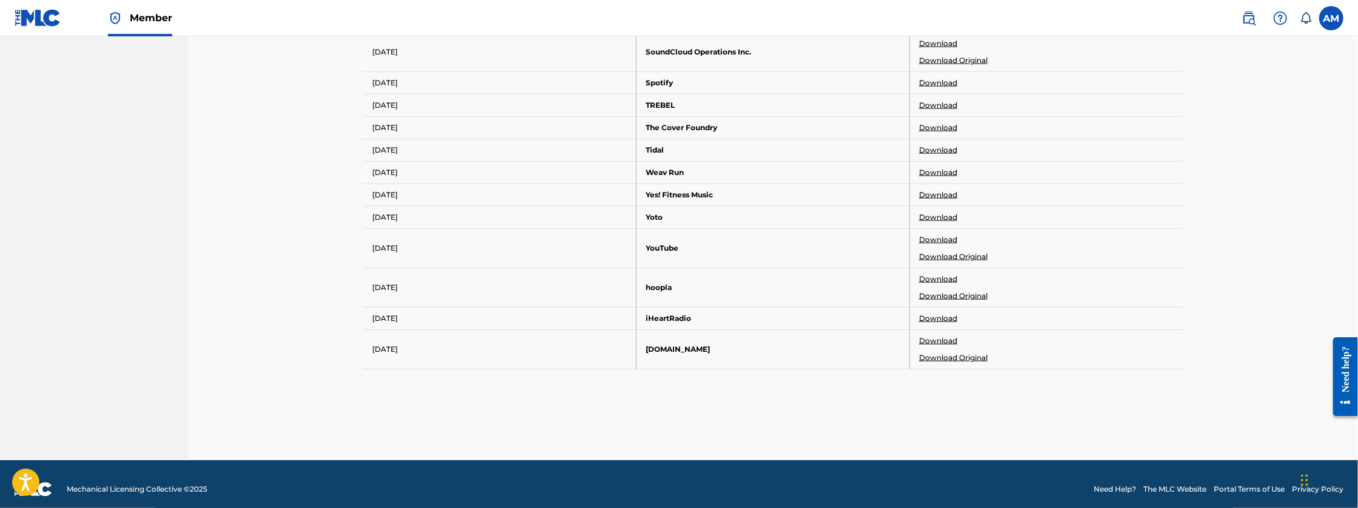
click at [943, 336] on link "Download" at bounding box center [938, 341] width 38 height 11
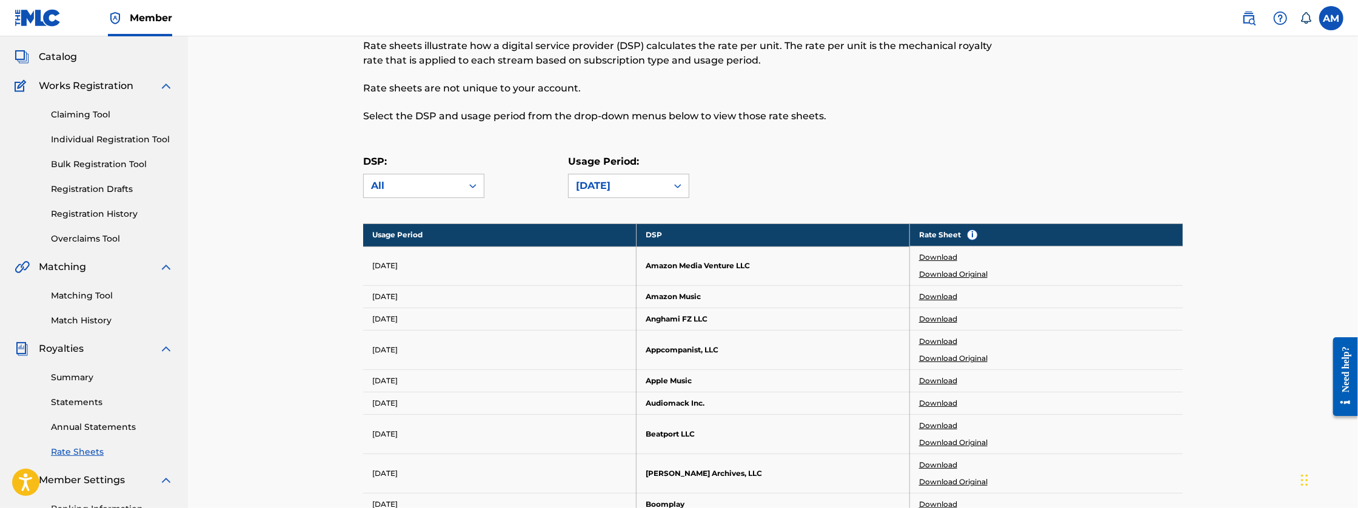
scroll to position [60, 0]
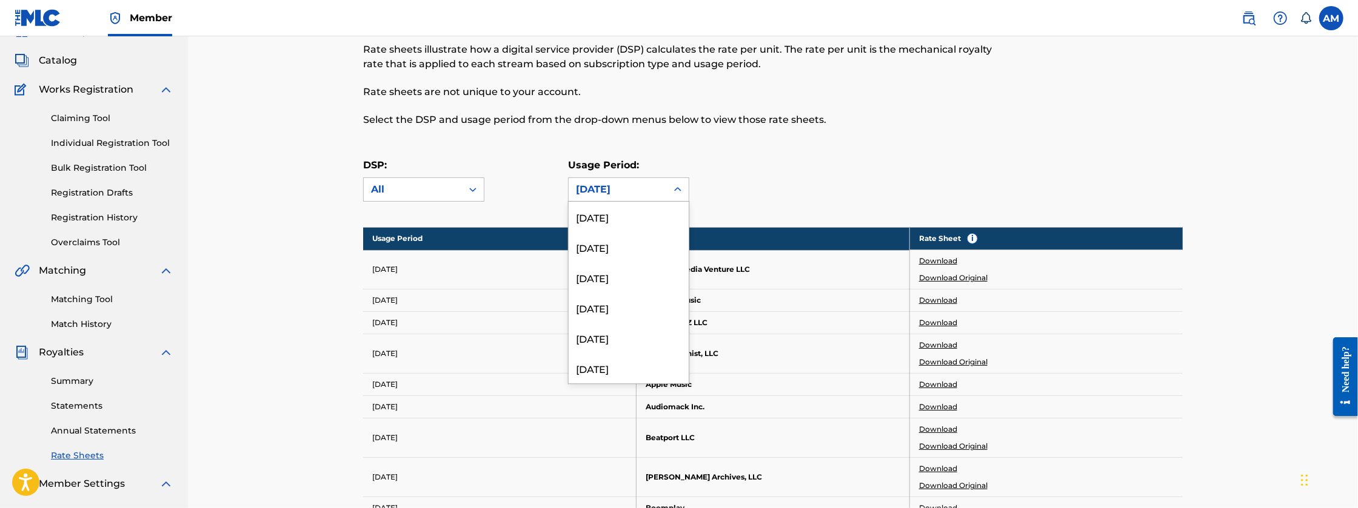
click at [586, 181] on div "[DATE]" at bounding box center [617, 189] width 98 height 23
click at [641, 236] on div "[DATE]" at bounding box center [628, 238] width 120 height 30
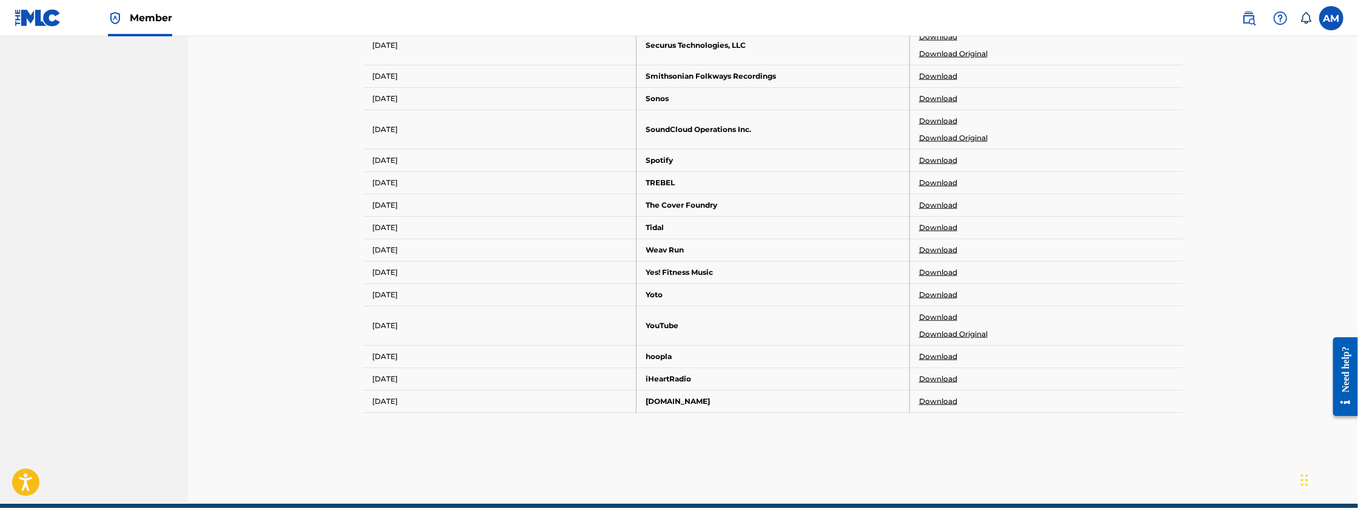
scroll to position [1120, 0]
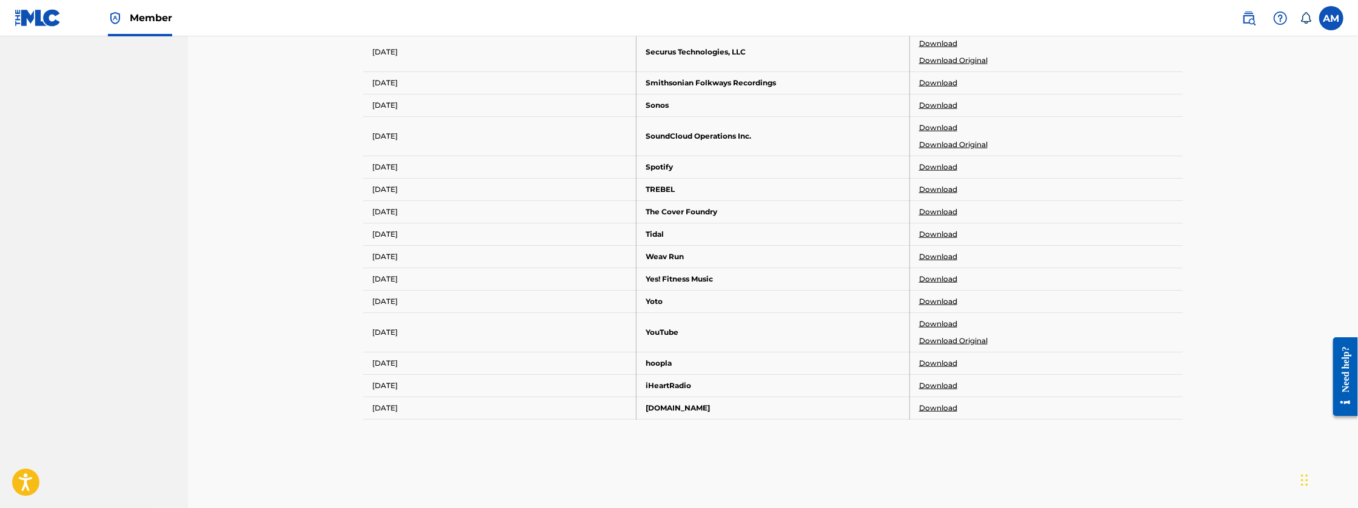
click at [945, 403] on link "Download" at bounding box center [938, 408] width 38 height 11
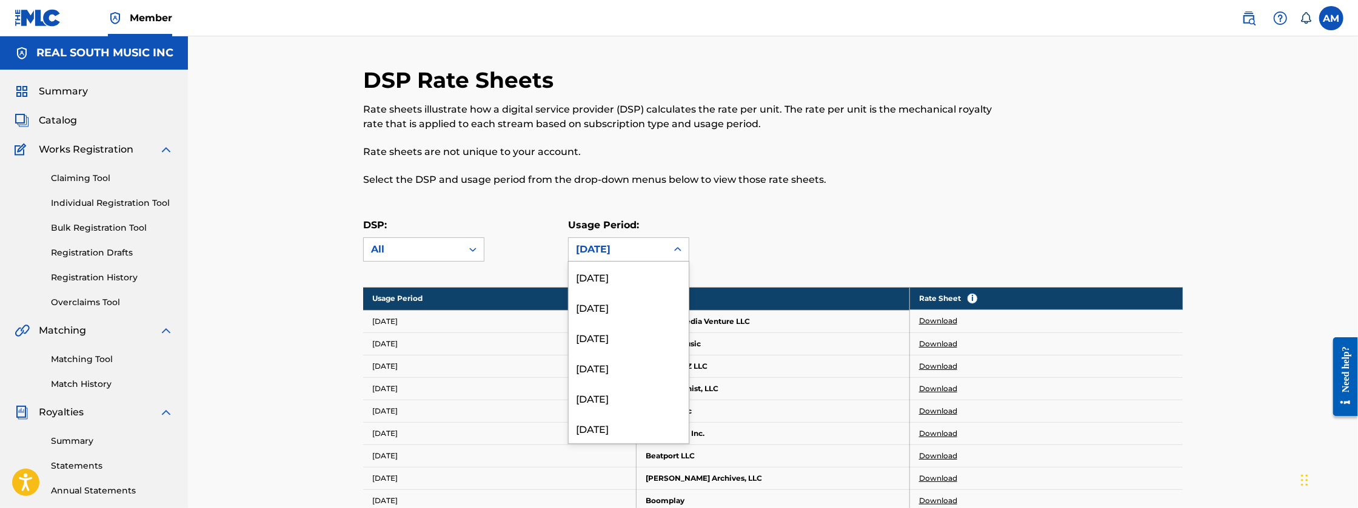
scroll to position [736, 0]
click at [651, 259] on div "[DATE]" at bounding box center [617, 249] width 98 height 23
click at [624, 361] on div "[DATE]" at bounding box center [628, 354] width 120 height 30
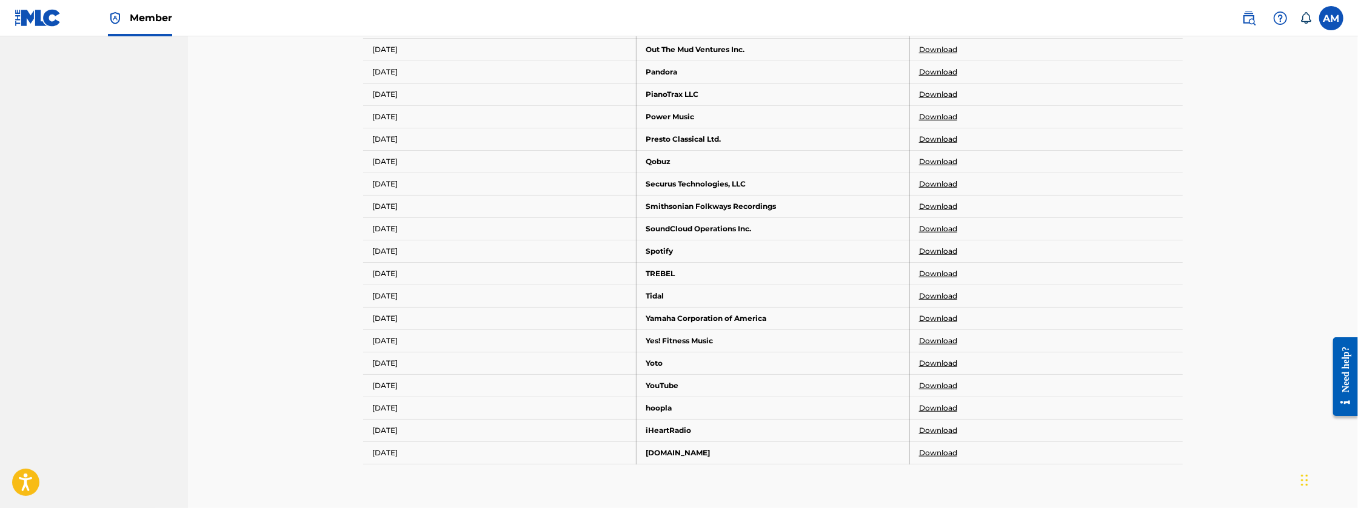
scroll to position [837, 0]
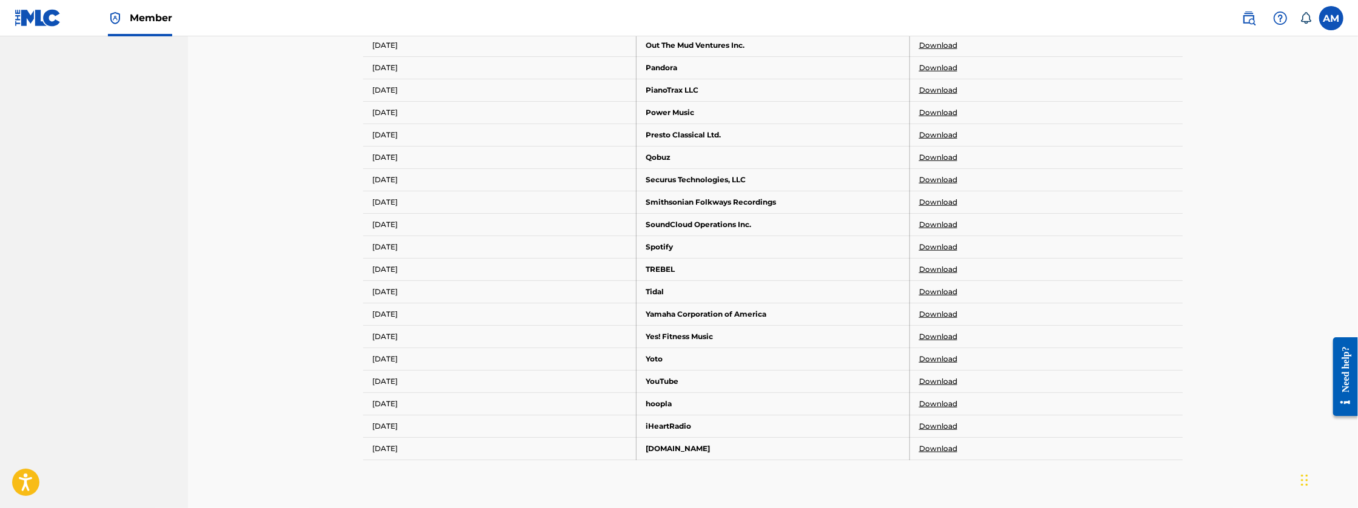
click at [941, 445] on link "Download" at bounding box center [938, 449] width 38 height 11
